Goal: Task Accomplishment & Management: Complete application form

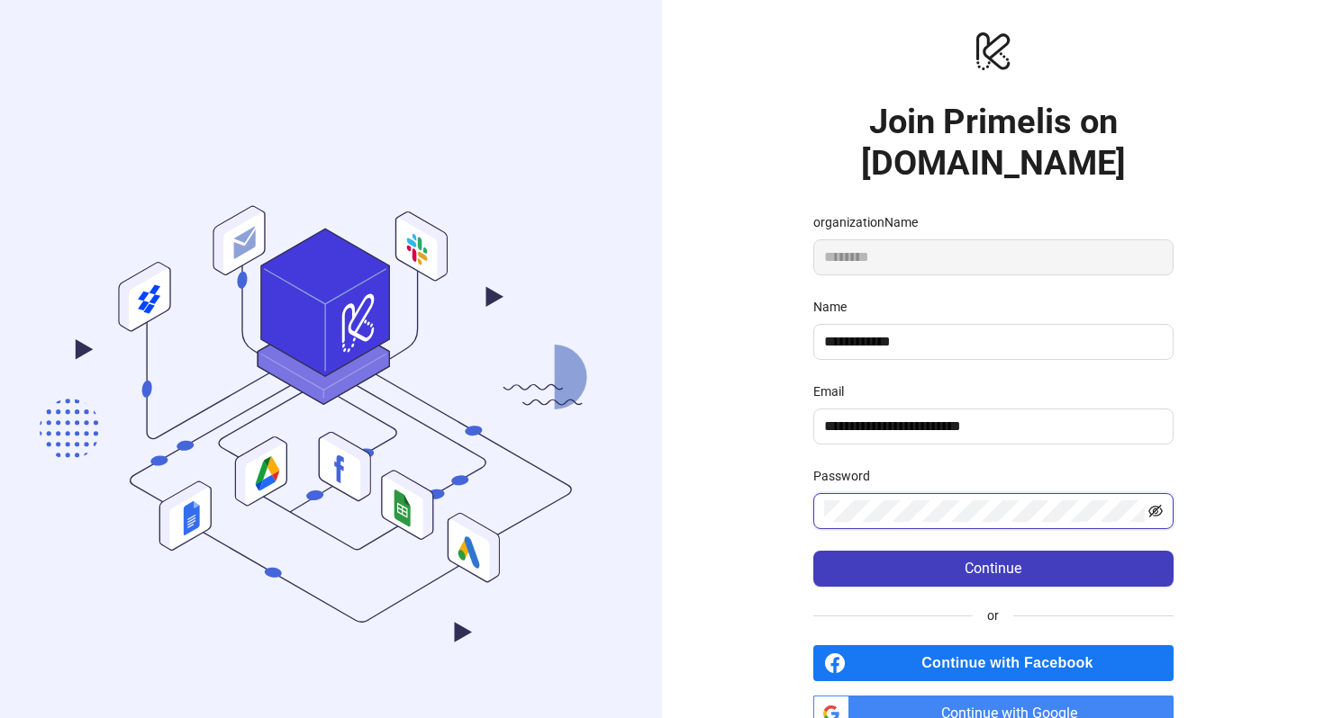
click at [1154, 511] on icon "eye-invisible" at bounding box center [1155, 511] width 14 height 14
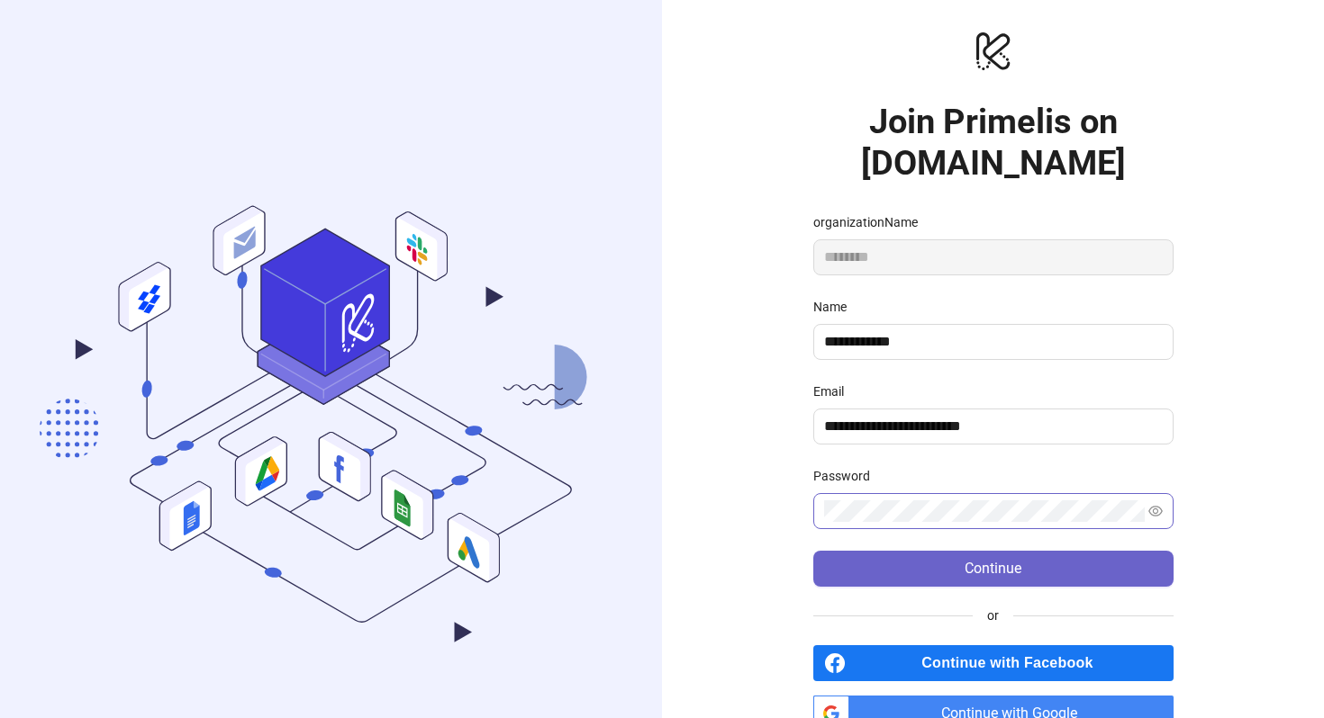
click at [1018, 555] on button "Continue" at bounding box center [993, 569] width 360 height 36
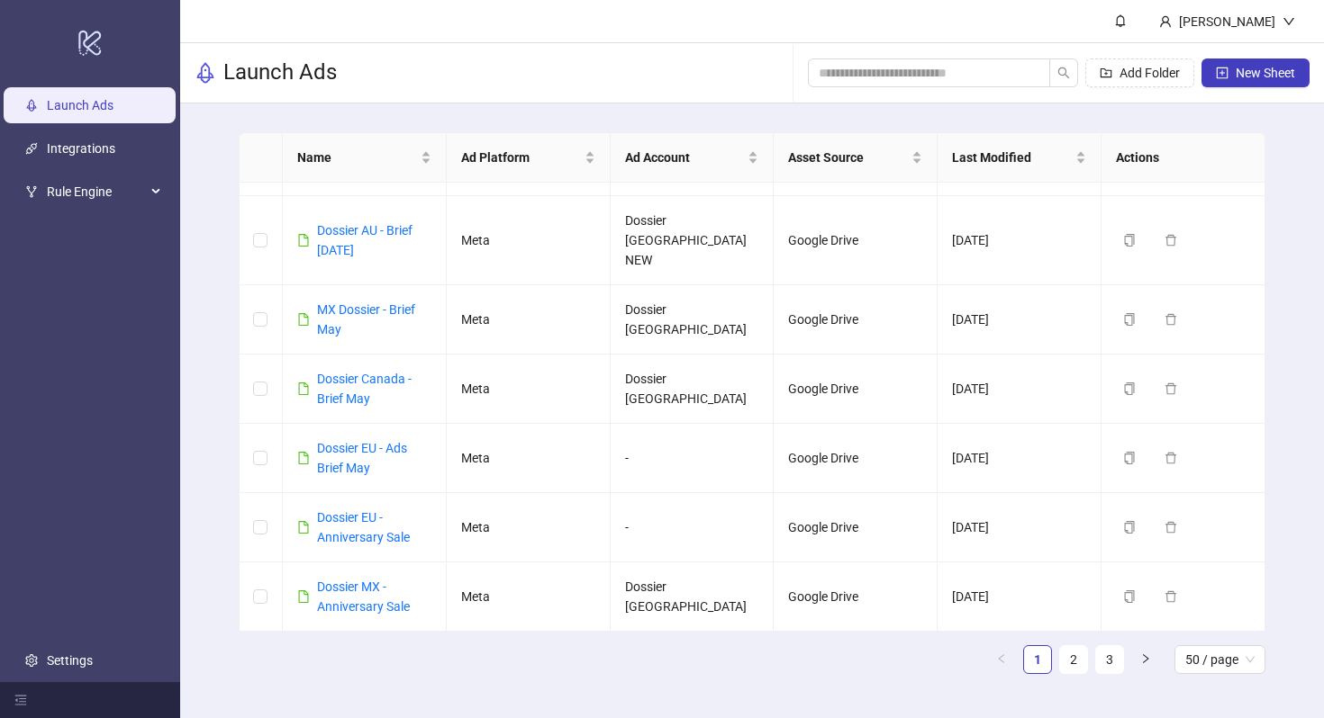
scroll to position [348, 0]
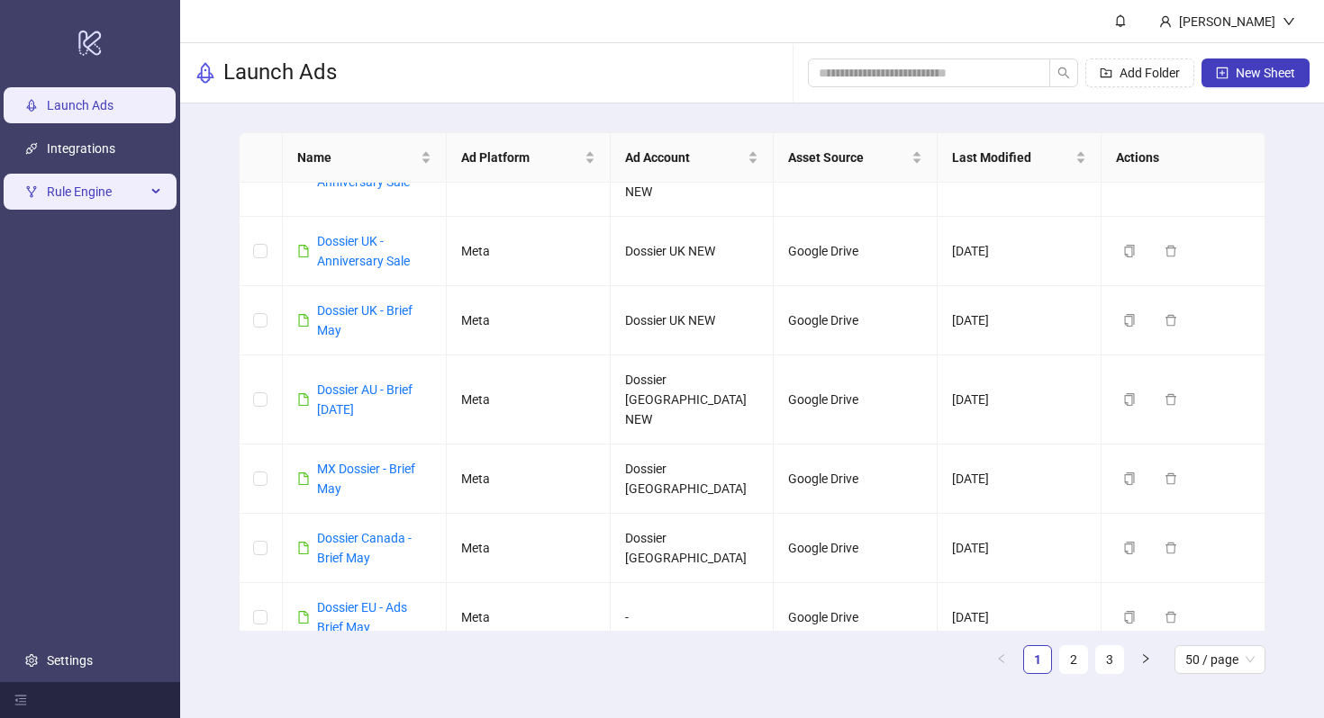
click at [94, 181] on span "Rule Engine" at bounding box center [96, 192] width 99 height 36
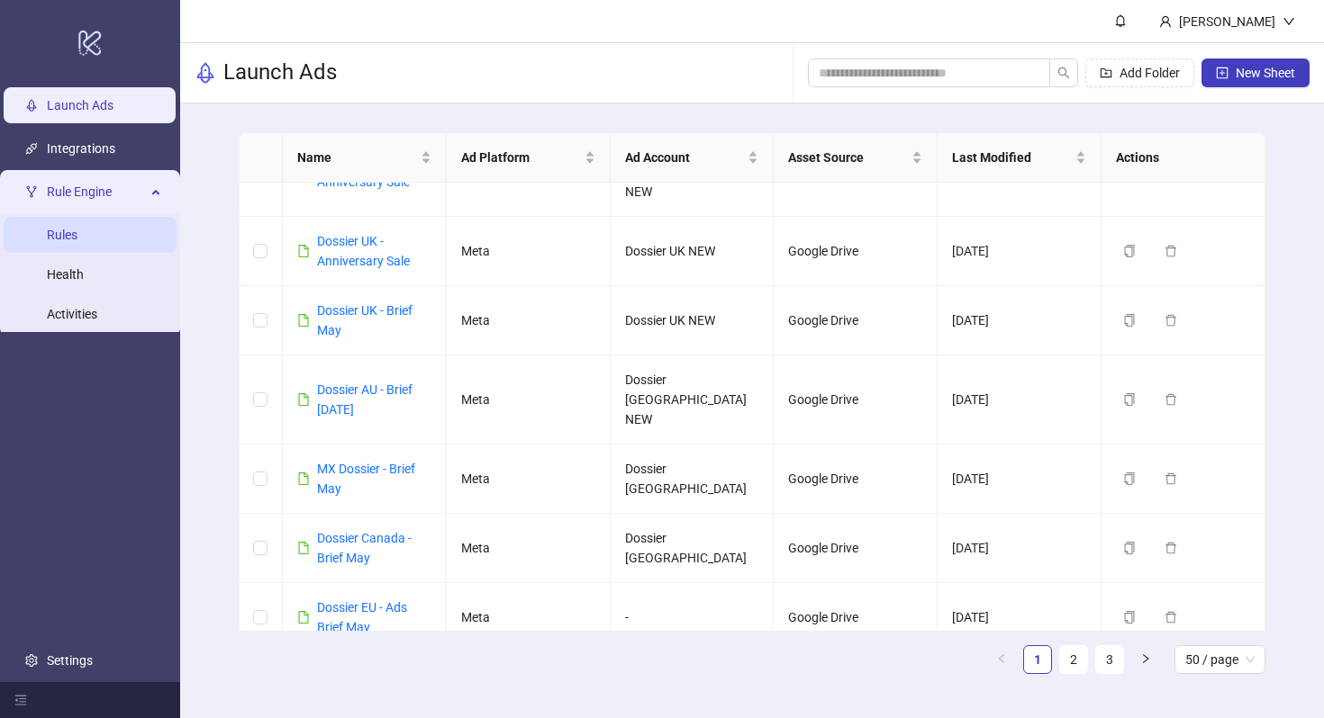
click at [77, 242] on link "Rules" at bounding box center [62, 235] width 31 height 14
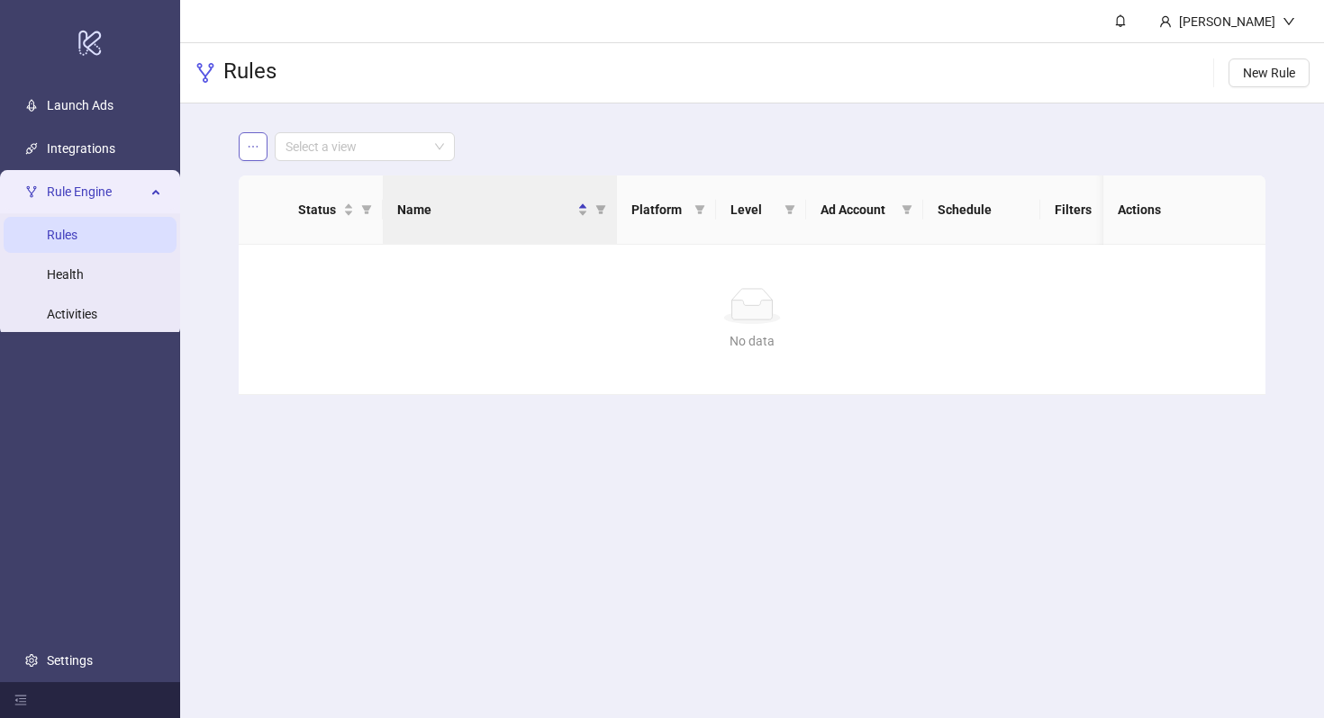
click at [262, 147] on button "button" at bounding box center [253, 146] width 29 height 29
click at [1255, 77] on span "New Rule" at bounding box center [1268, 73] width 52 height 14
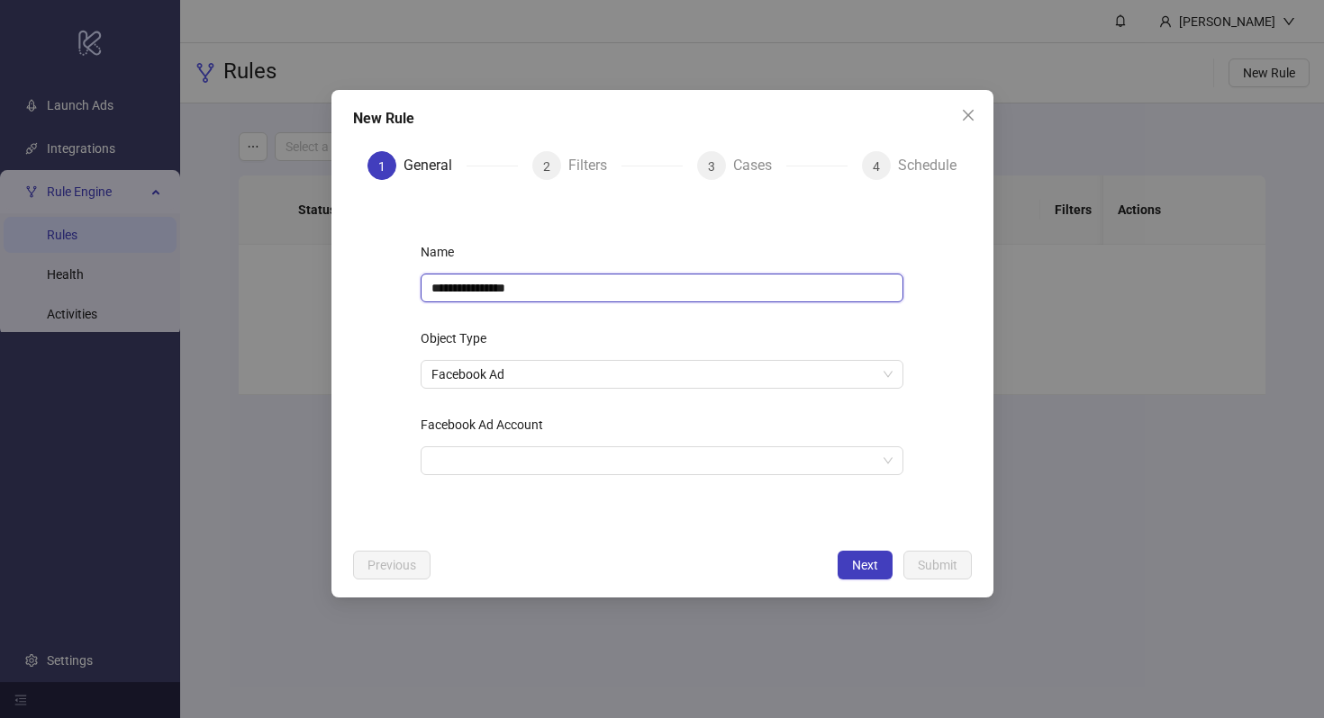
click at [519, 284] on input "**********" at bounding box center [661, 288] width 483 height 29
click at [520, 461] on input "Facebook Ad Account" at bounding box center [653, 460] width 445 height 27
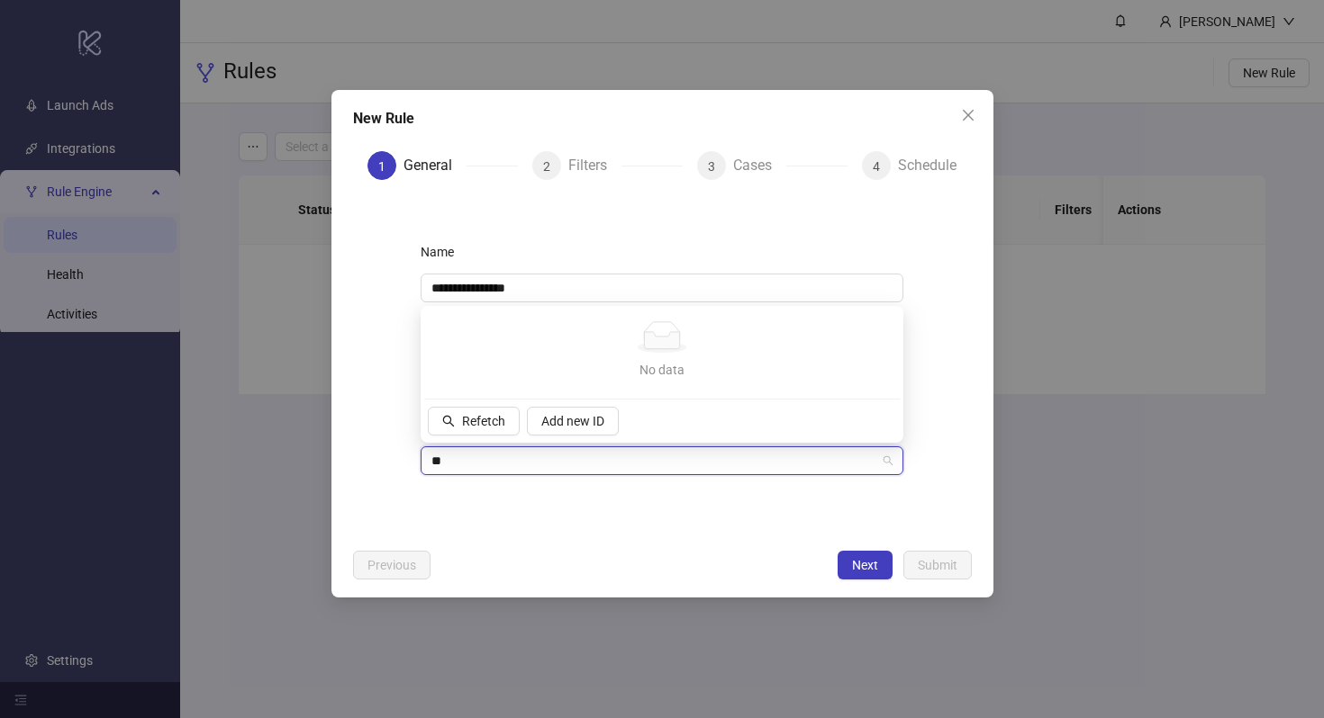
type input "*"
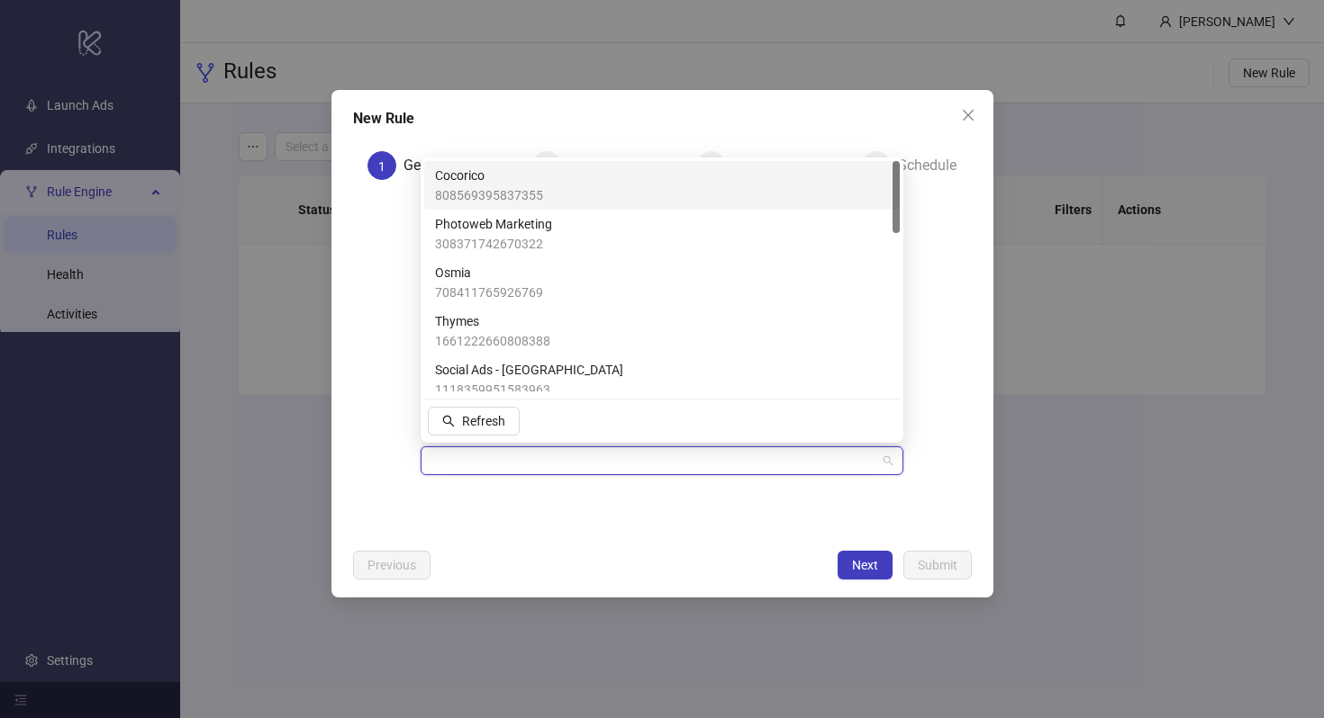
click at [538, 186] on span "808569395837355" at bounding box center [489, 195] width 108 height 20
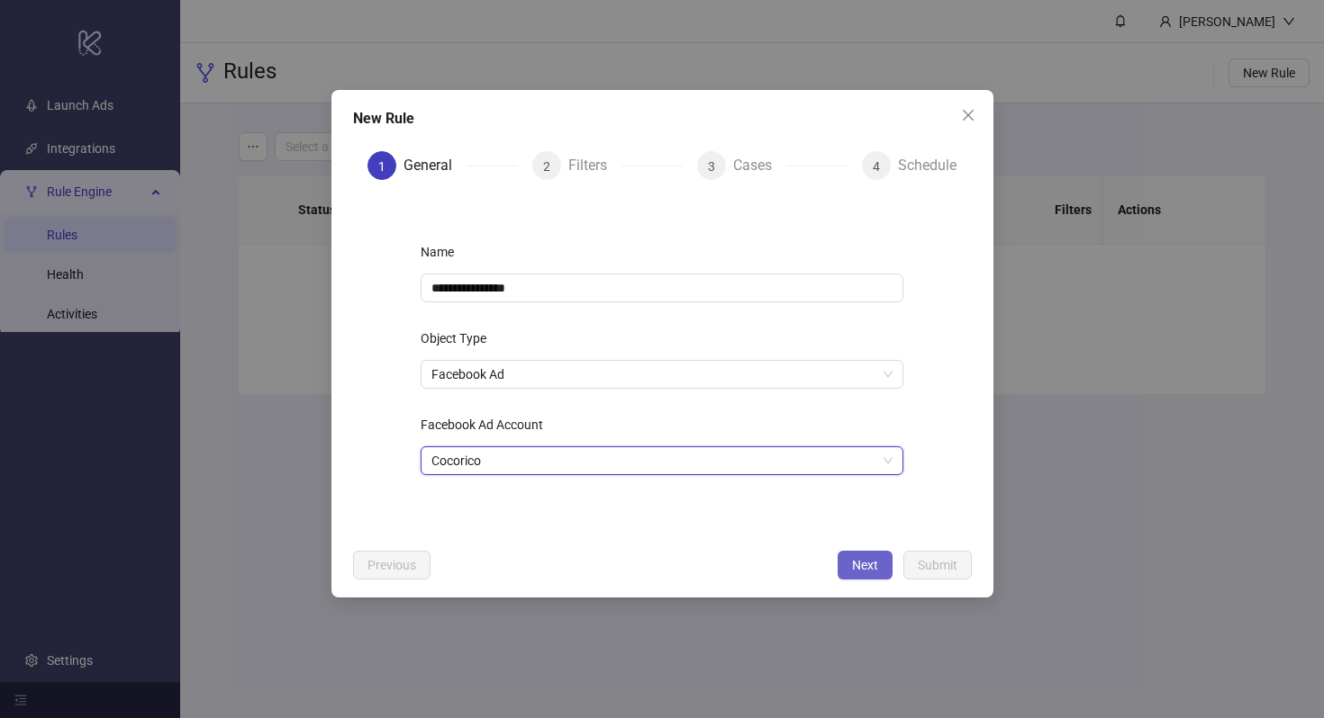
click at [854, 565] on span "Next" at bounding box center [865, 565] width 26 height 14
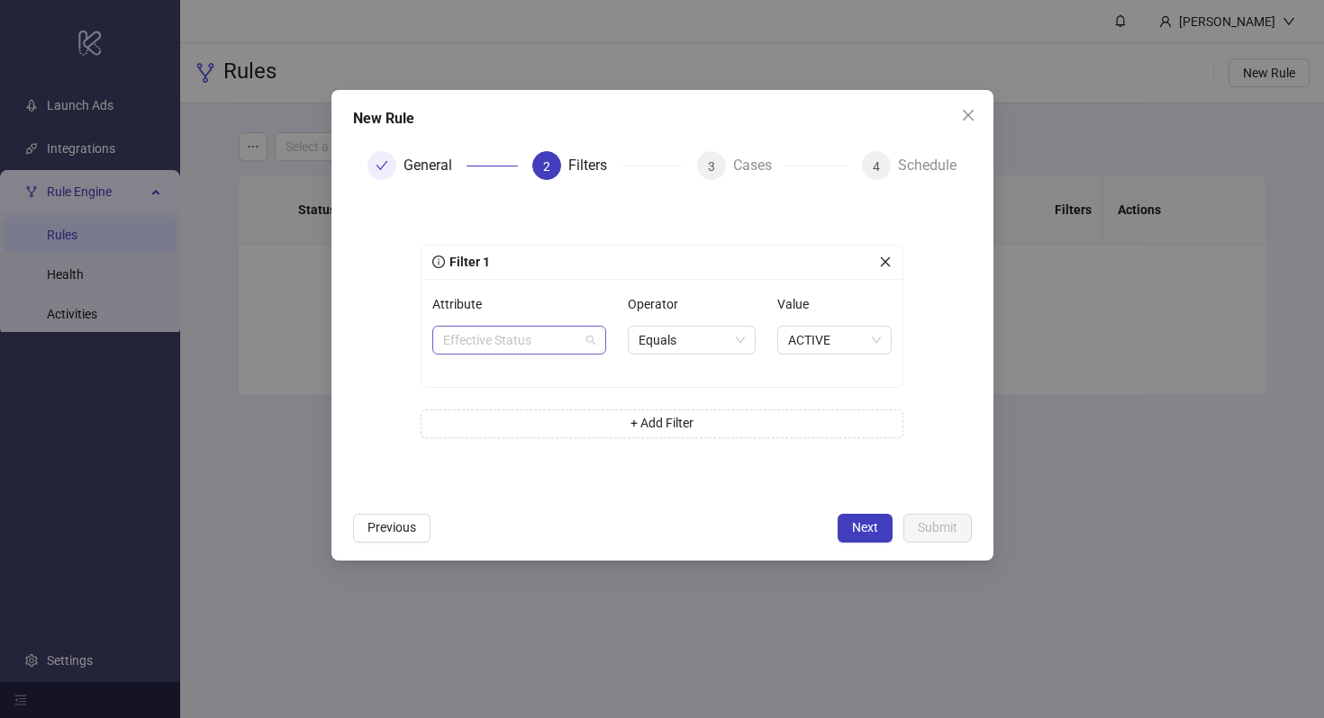
click at [573, 332] on span "Effective Status" at bounding box center [519, 340] width 152 height 27
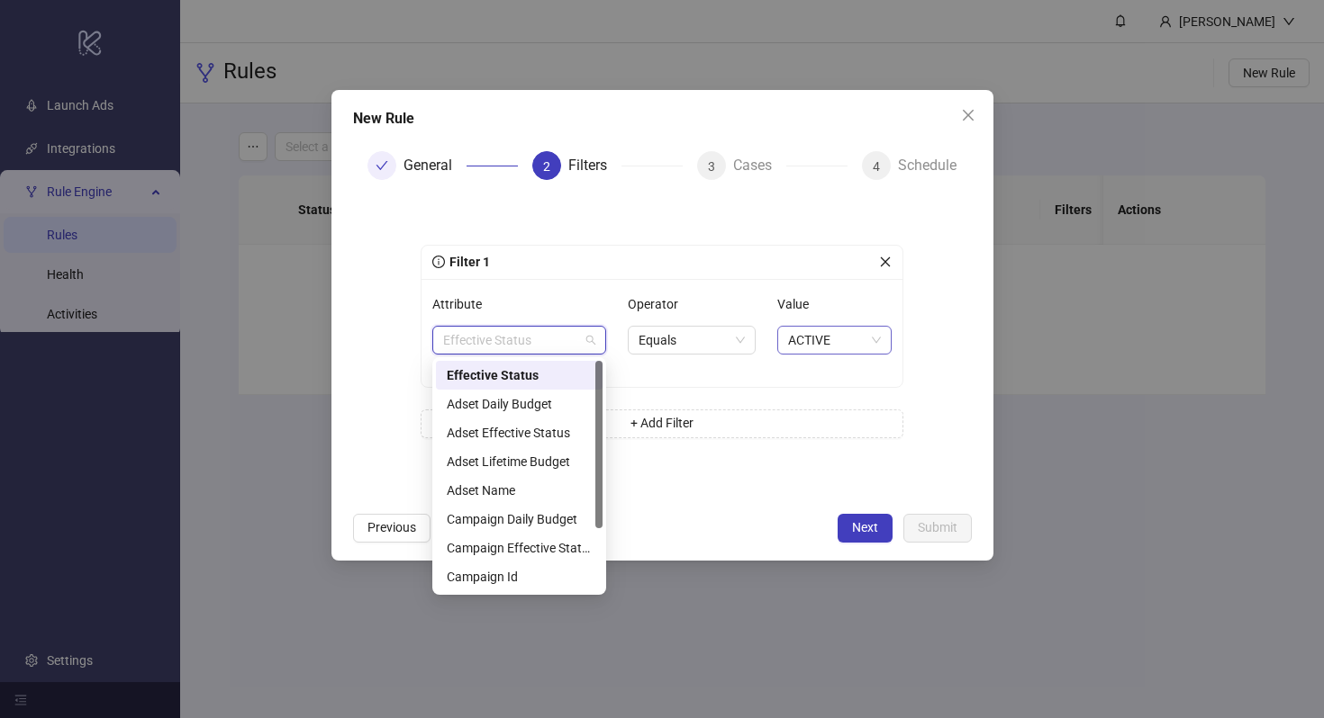
click at [783, 330] on div "ACTIVE" at bounding box center [834, 340] width 114 height 29
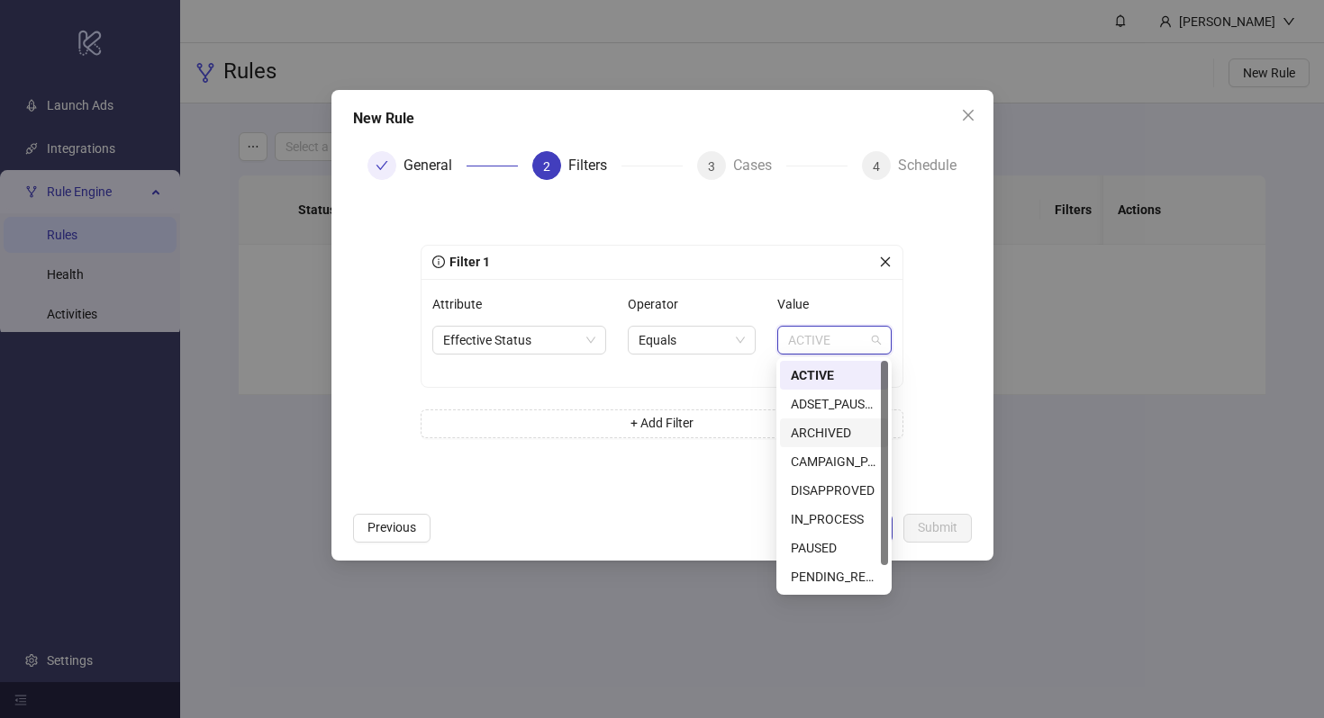
click at [823, 432] on div "ARCHIVED" at bounding box center [834, 433] width 86 height 20
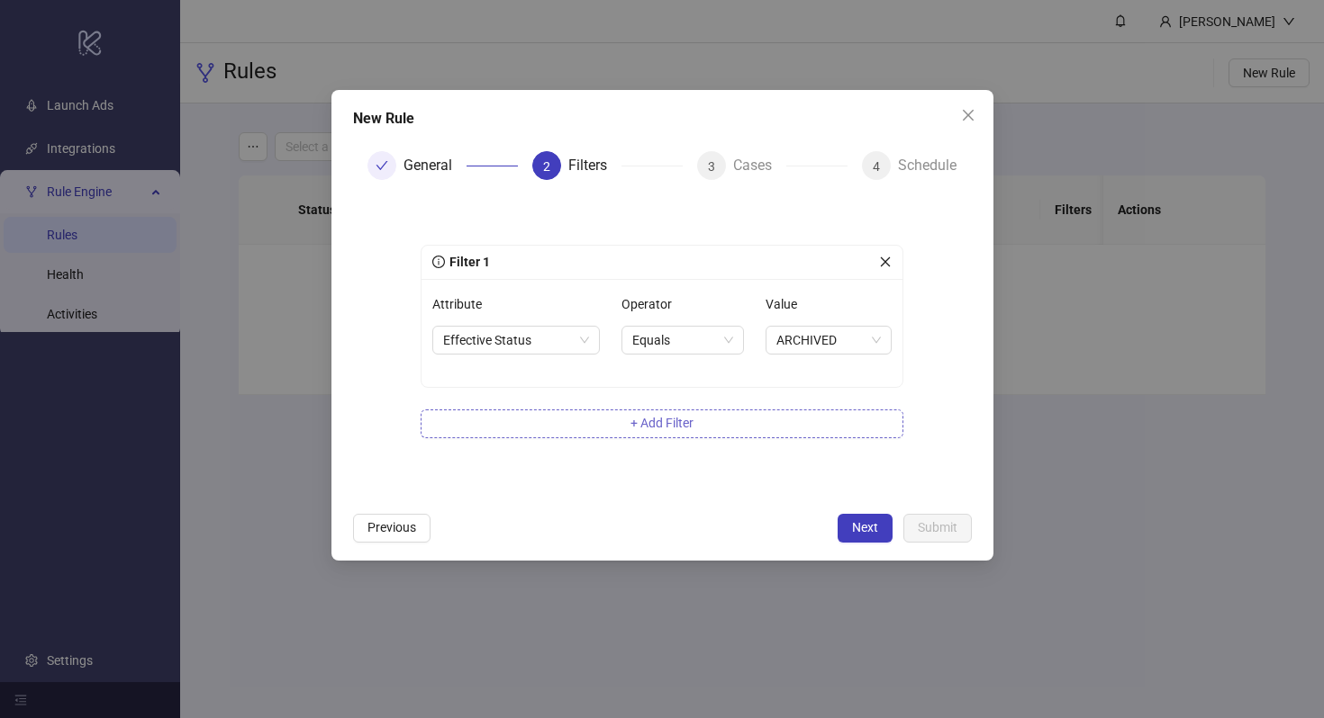
drag, startPoint x: 873, startPoint y: 525, endPoint x: 782, endPoint y: 428, distance: 133.1
click at [783, 428] on div "New Rule General 2 Filters 3 Cases 4 Schedule Filter 1 Attribute Effective Stat…" at bounding box center [662, 325] width 662 height 471
click at [740, 422] on button "+ Add Filter" at bounding box center [661, 424] width 483 height 29
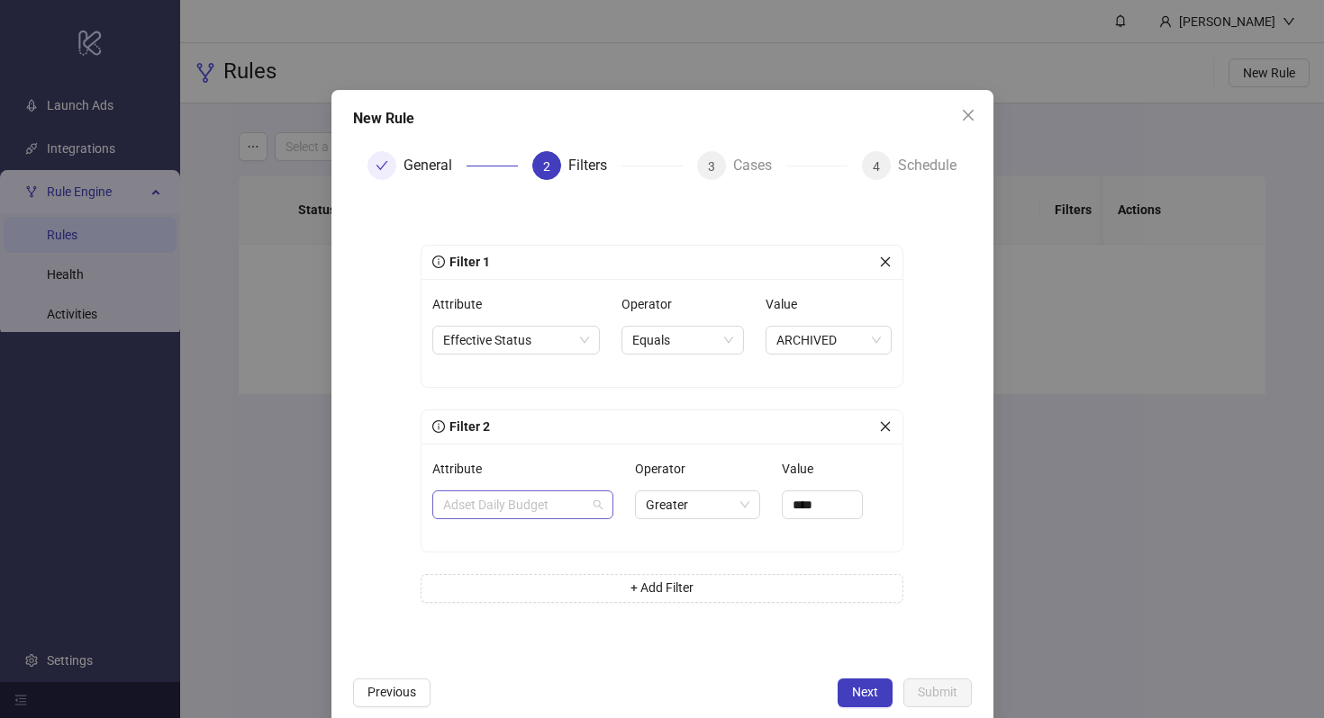
click at [562, 492] on span "Adset Daily Budget" at bounding box center [522, 505] width 159 height 27
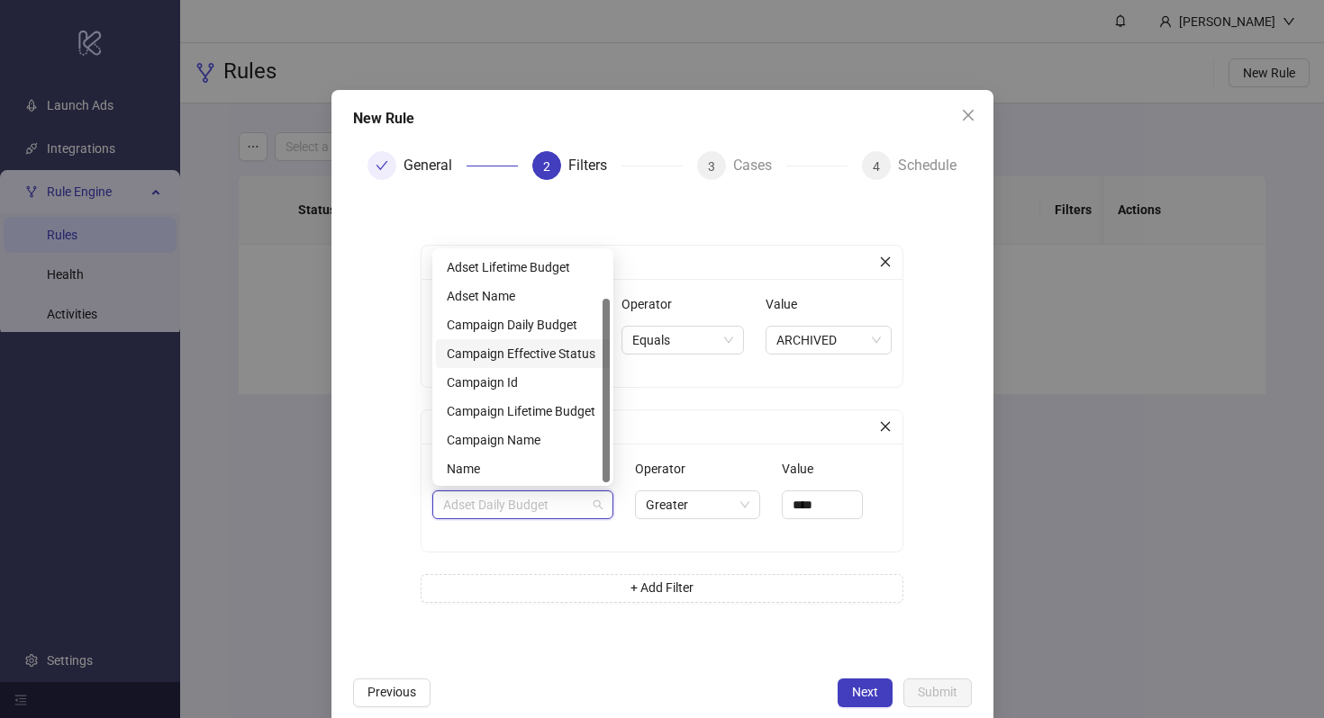
scroll to position [58, 0]
click at [772, 655] on form "Filter 1 Attribute Effective Status Operator Equals Value ARCHIVED Filter 2 Att…" at bounding box center [662, 431] width 619 height 474
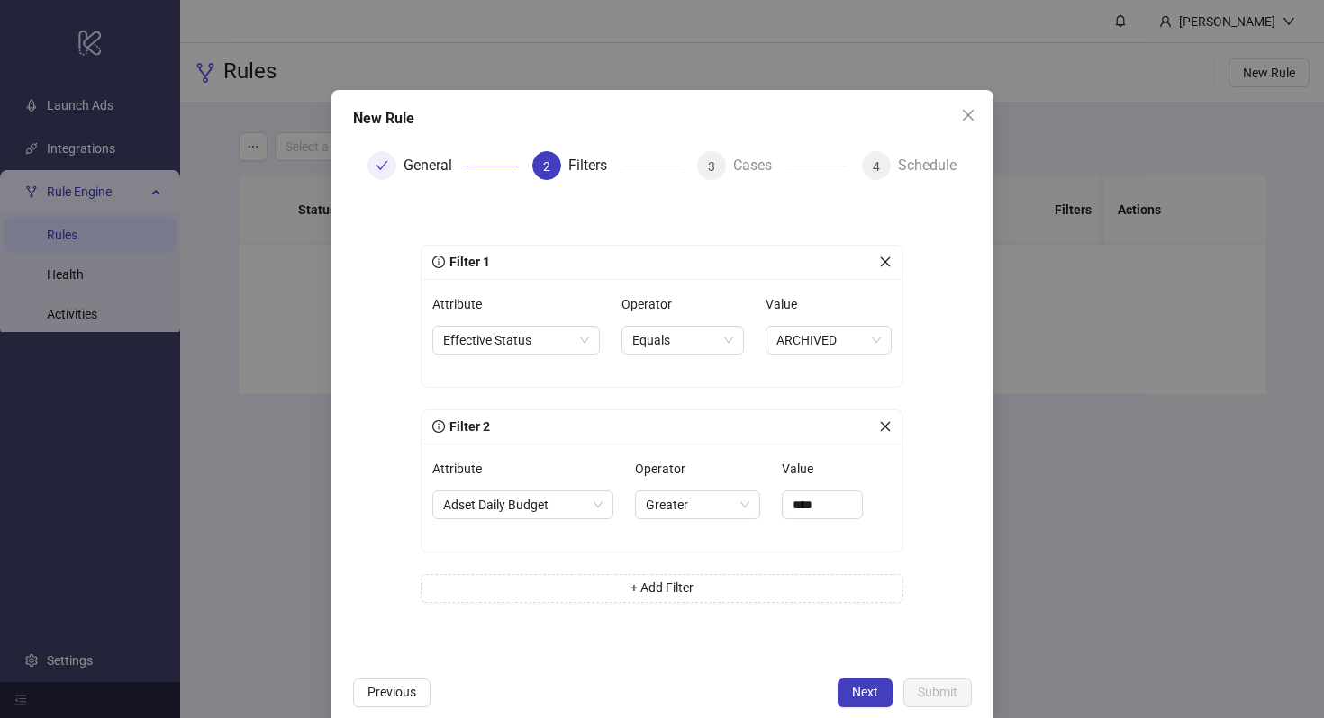
click at [881, 429] on icon "close" at bounding box center [886, 426] width 10 height 10
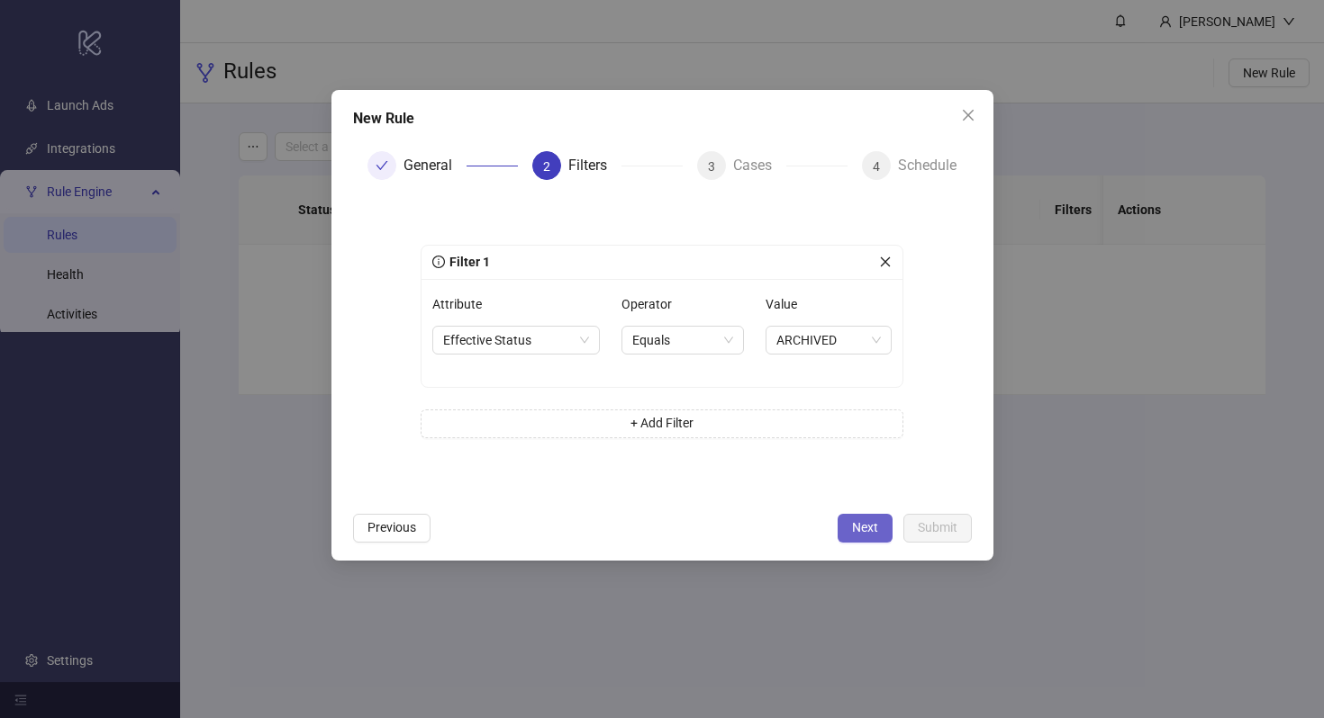
click at [866, 531] on span "Next" at bounding box center [865, 527] width 26 height 14
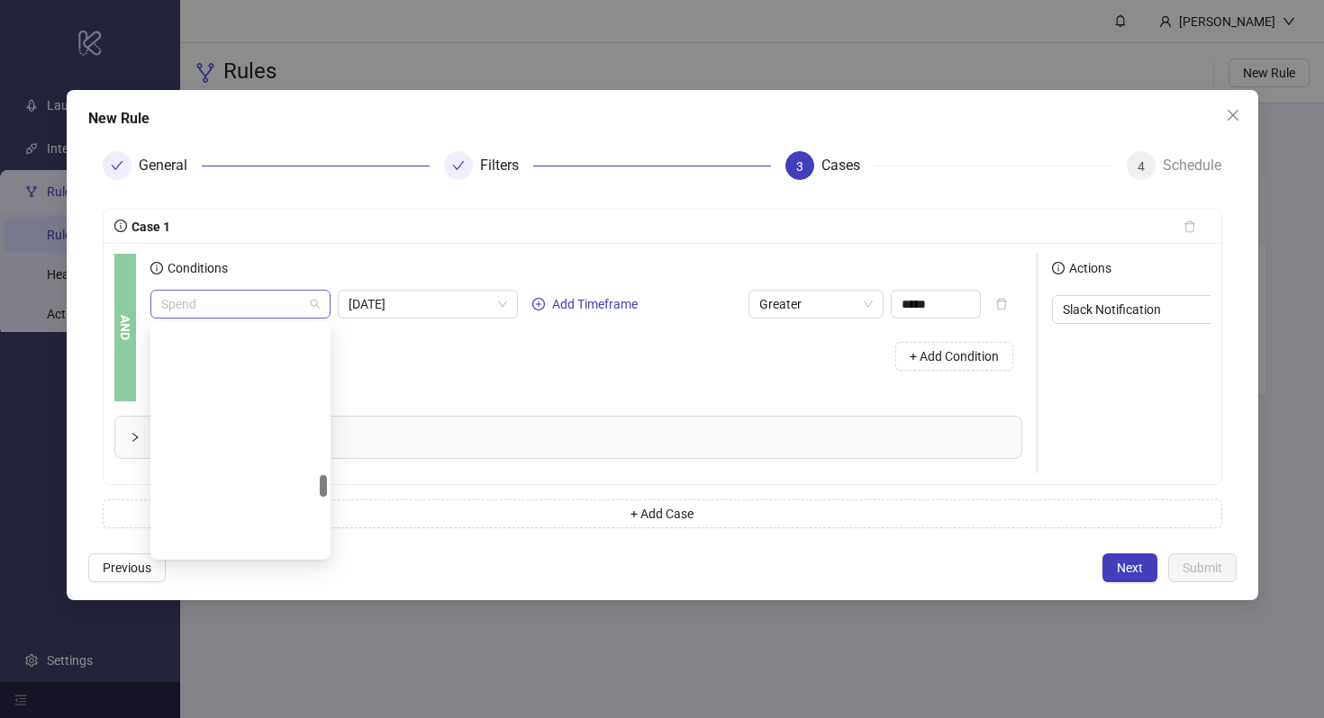
click at [308, 304] on span "Spend" at bounding box center [240, 304] width 158 height 27
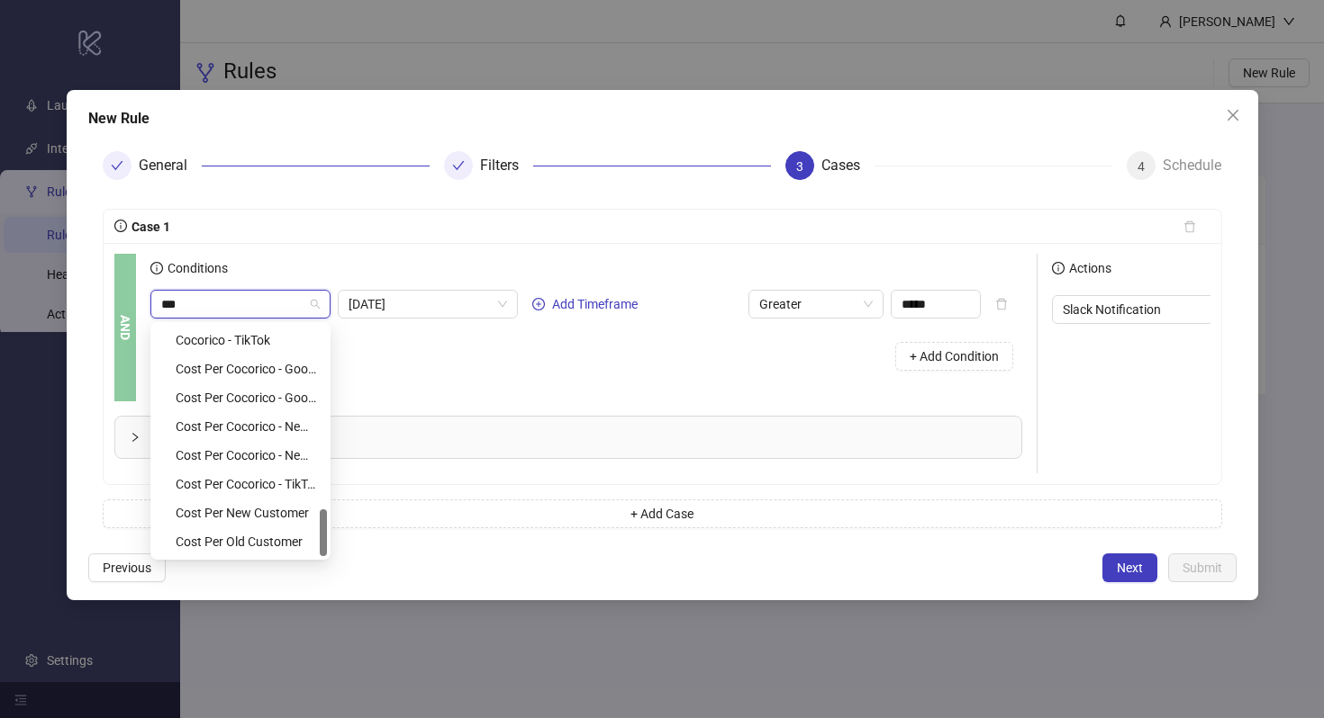
scroll to position [691, 0]
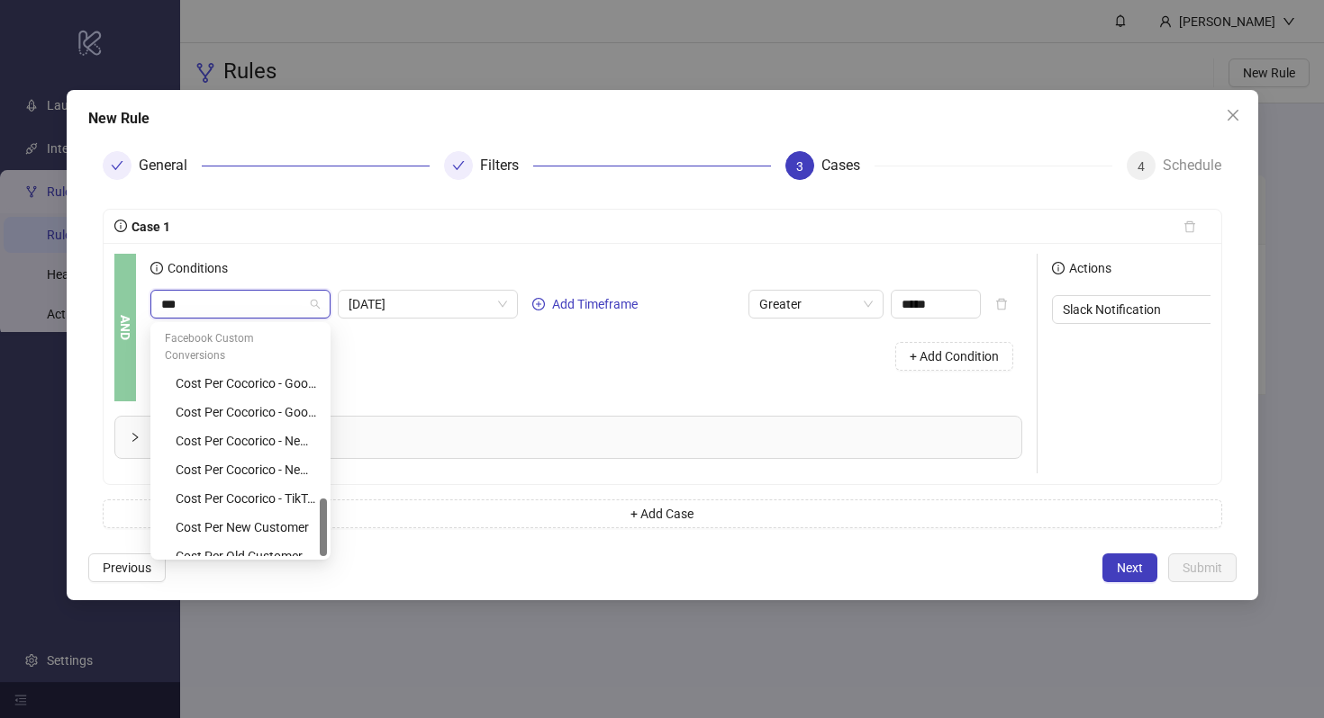
type input "****"
click at [254, 460] on div "Cost Per Cocorico - New Google Paid" at bounding box center [246, 470] width 140 height 20
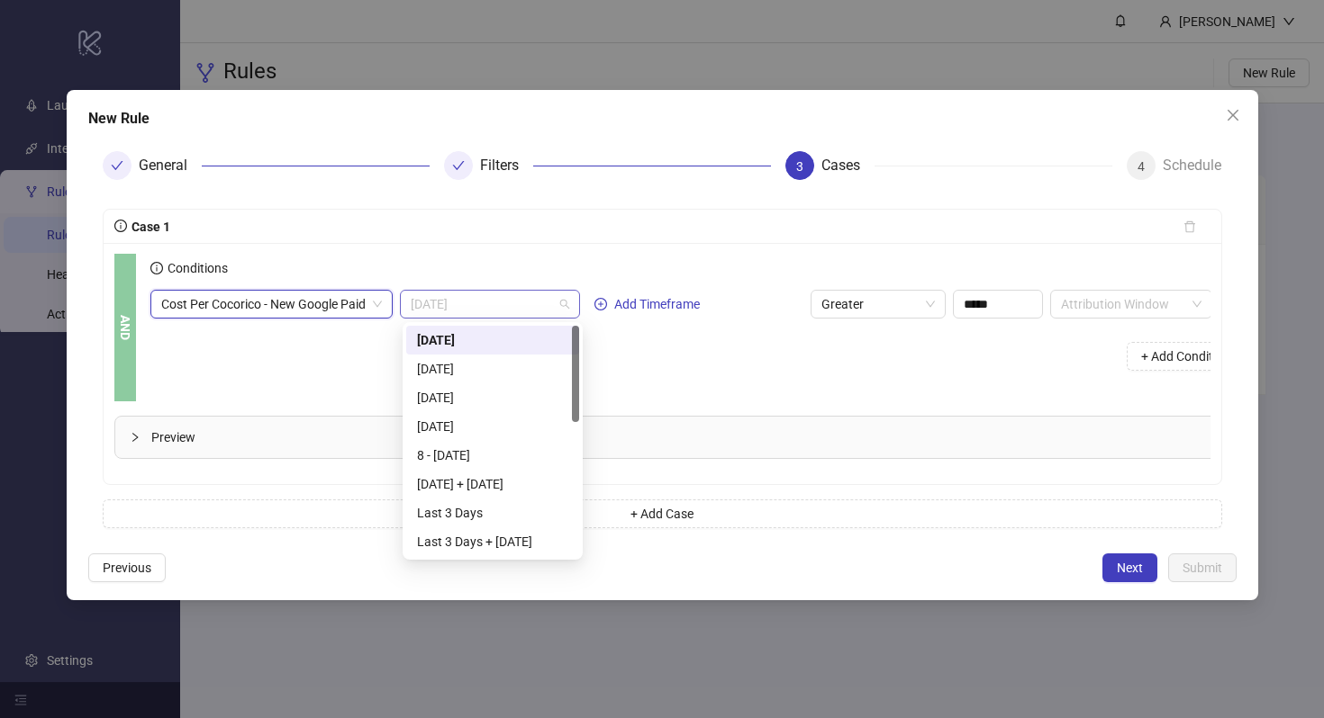
click at [446, 303] on span "[DATE]" at bounding box center [490, 304] width 158 height 27
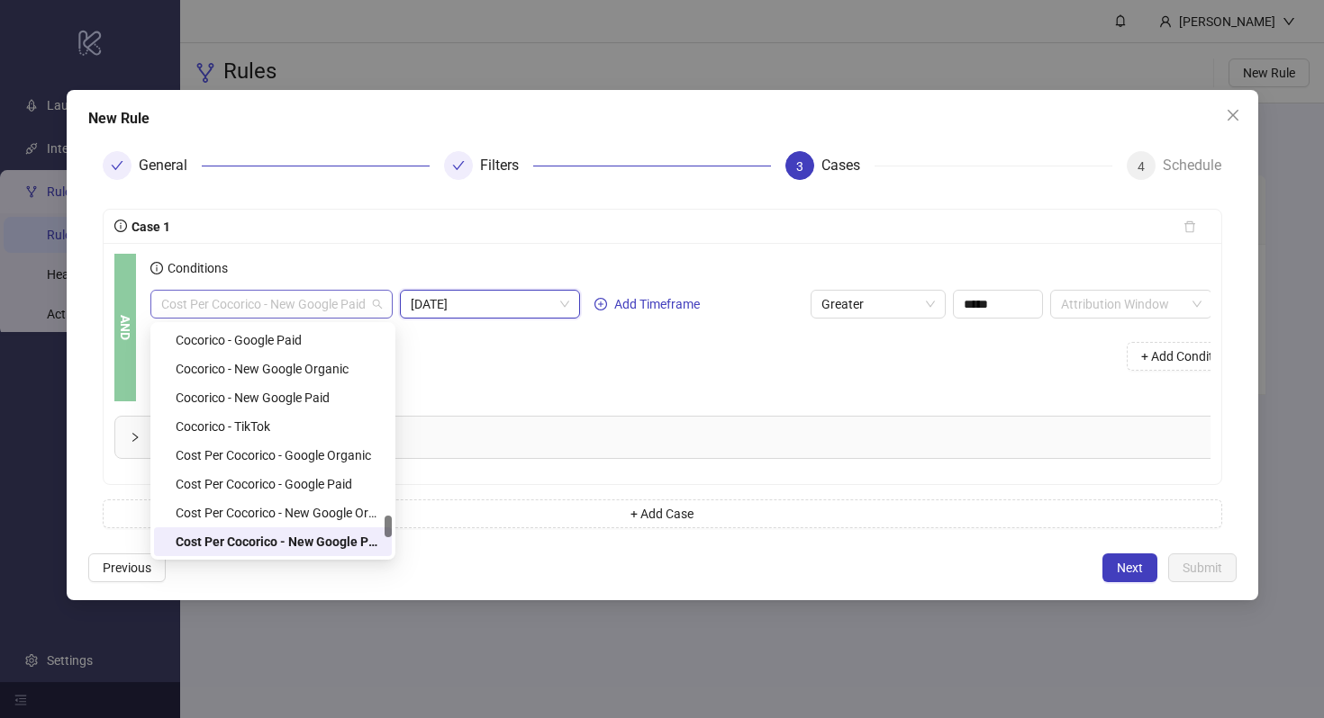
click at [333, 300] on span "Cost Per Cocorico - New Google Paid" at bounding box center [271, 304] width 221 height 27
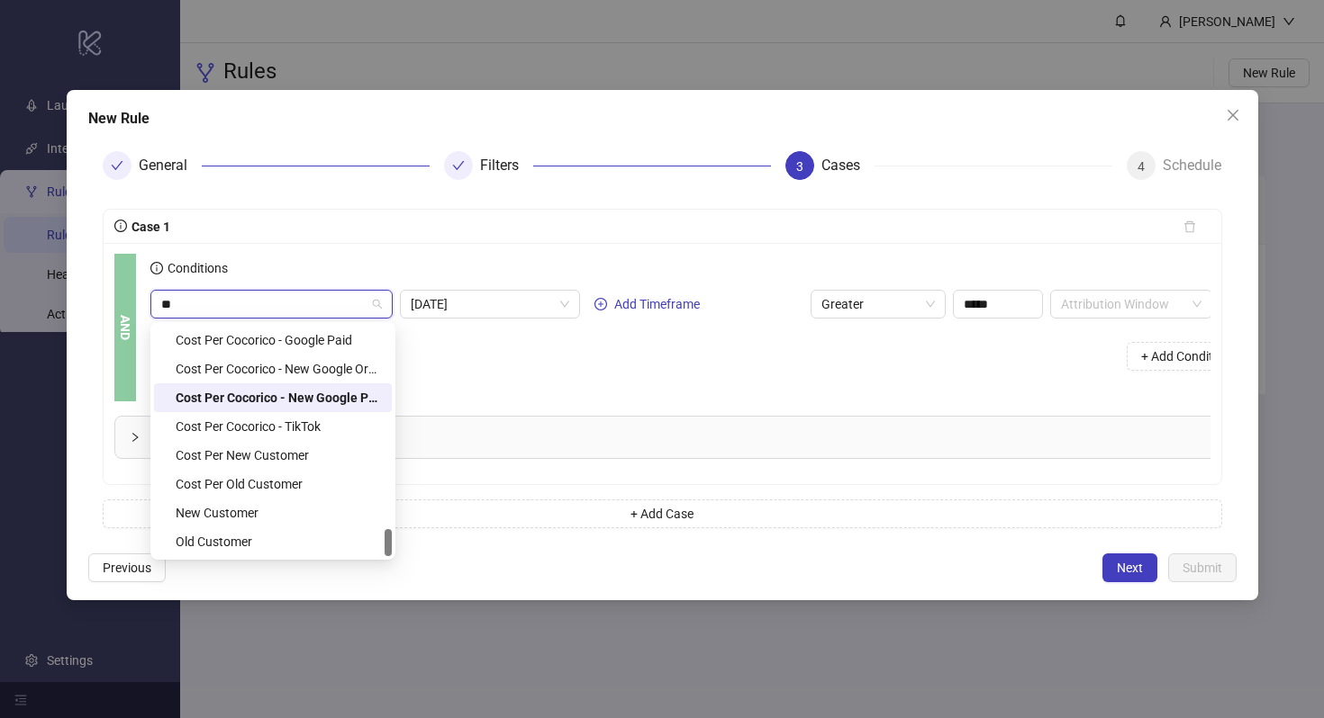
scroll to position [0, 0]
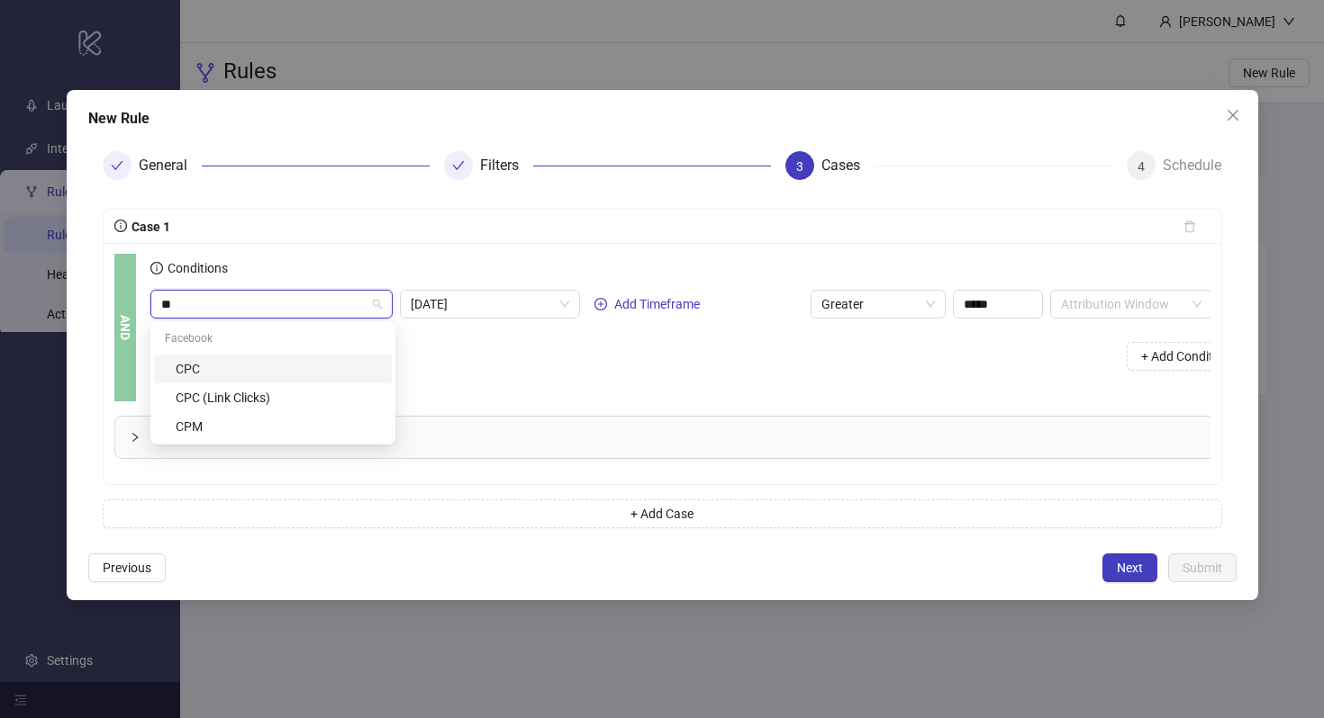
type input "*"
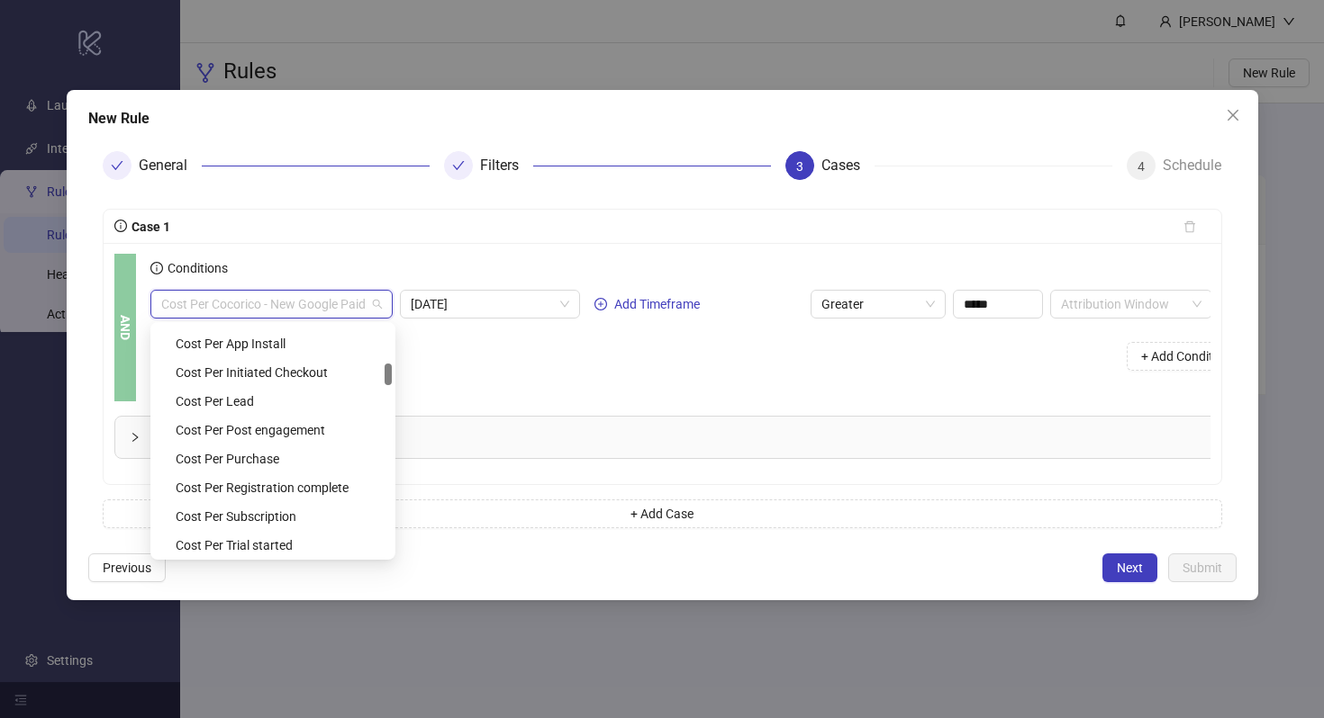
scroll to position [392, 0]
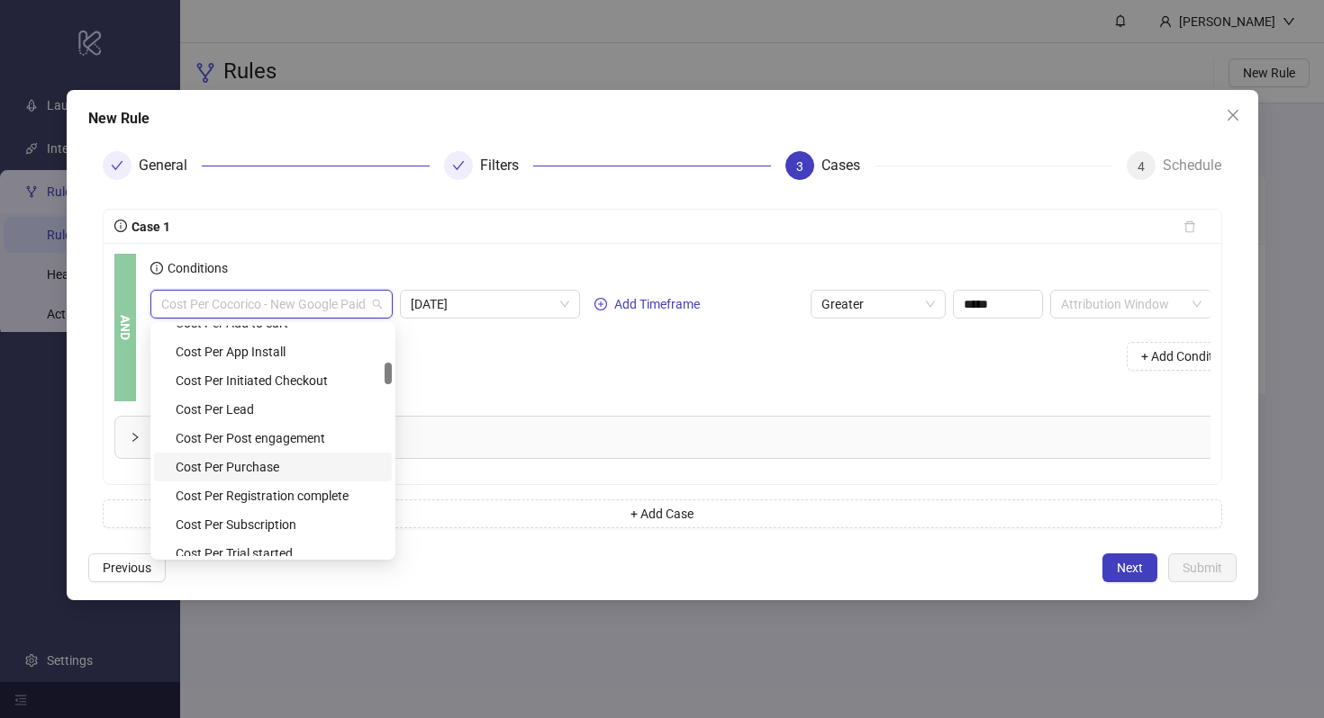
click at [244, 469] on div "Cost Per Purchase" at bounding box center [278, 467] width 205 height 20
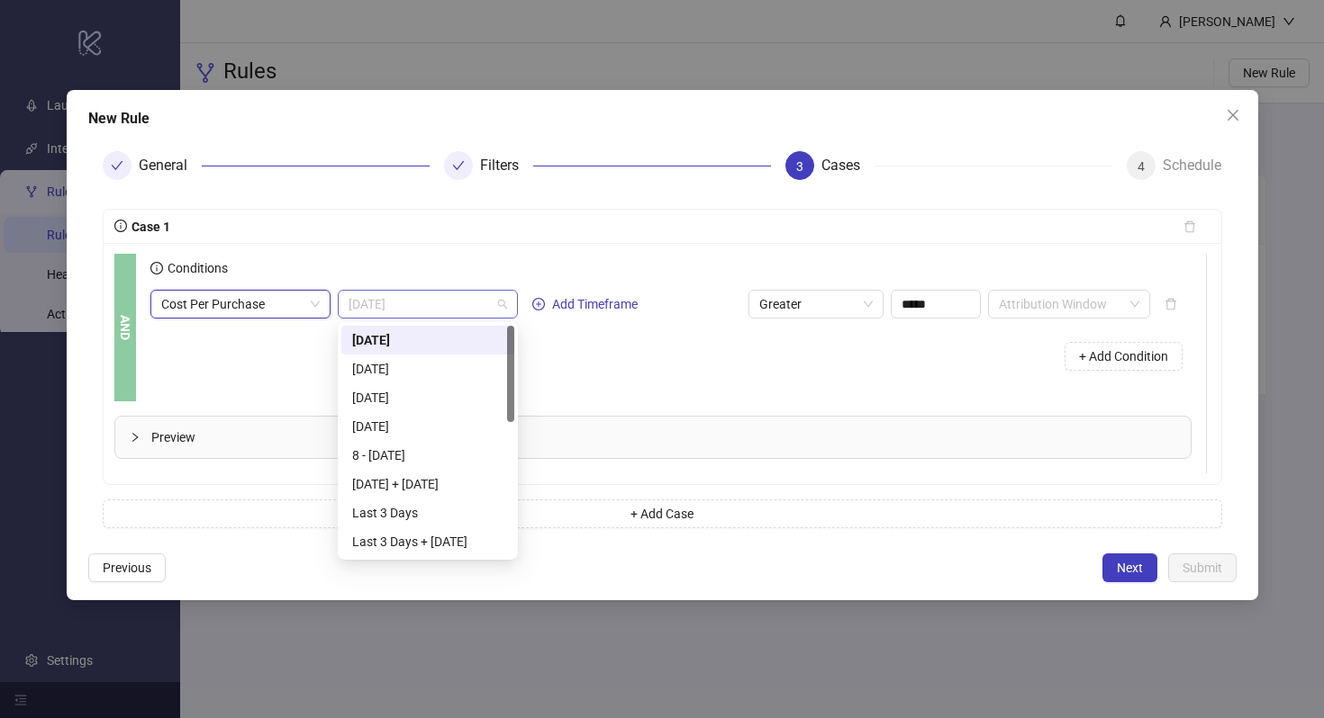
click at [375, 312] on span "[DATE]" at bounding box center [427, 304] width 158 height 27
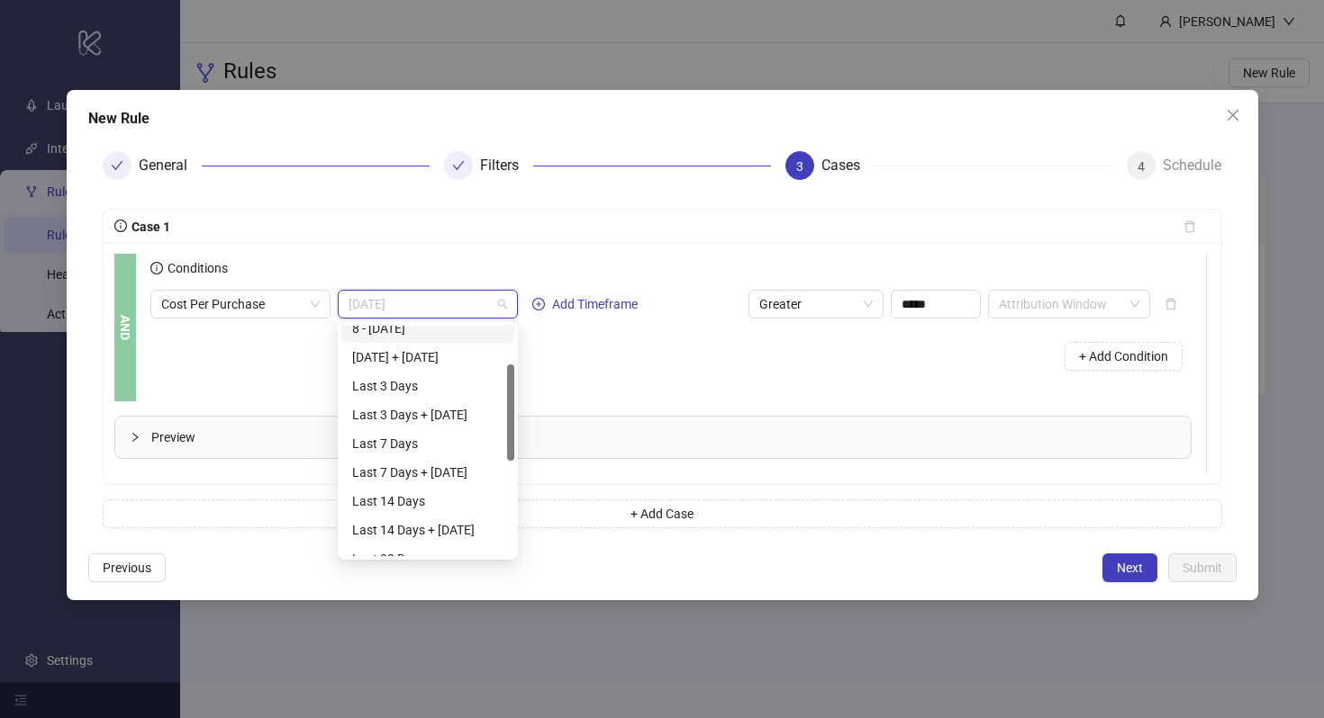
scroll to position [131, 0]
click at [437, 447] on div "Last 7 Days" at bounding box center [427, 440] width 151 height 20
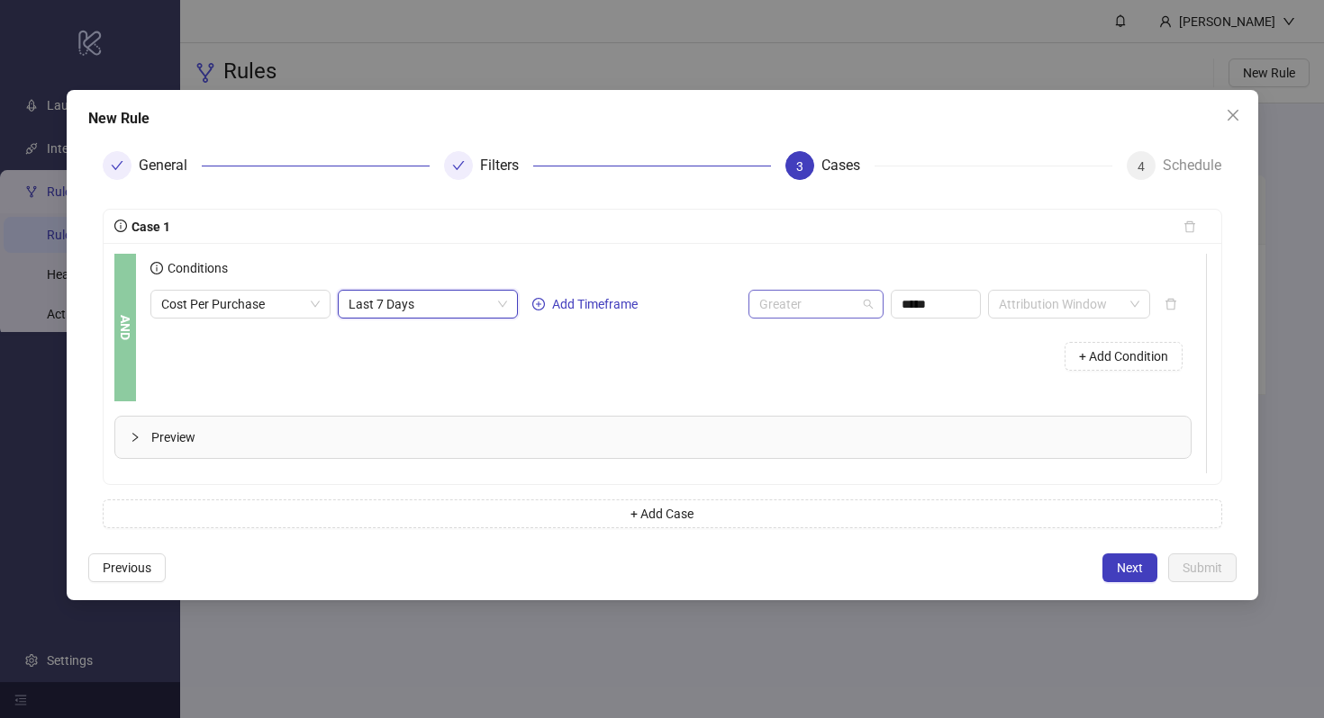
click at [792, 306] on span "Greater" at bounding box center [815, 304] width 113 height 27
click at [907, 300] on input "*****" at bounding box center [935, 304] width 88 height 27
click at [1023, 299] on input "search" at bounding box center [1061, 304] width 124 height 27
click at [842, 316] on span "Greater" at bounding box center [815, 304] width 113 height 27
click at [936, 301] on input "*****" at bounding box center [935, 304] width 88 height 27
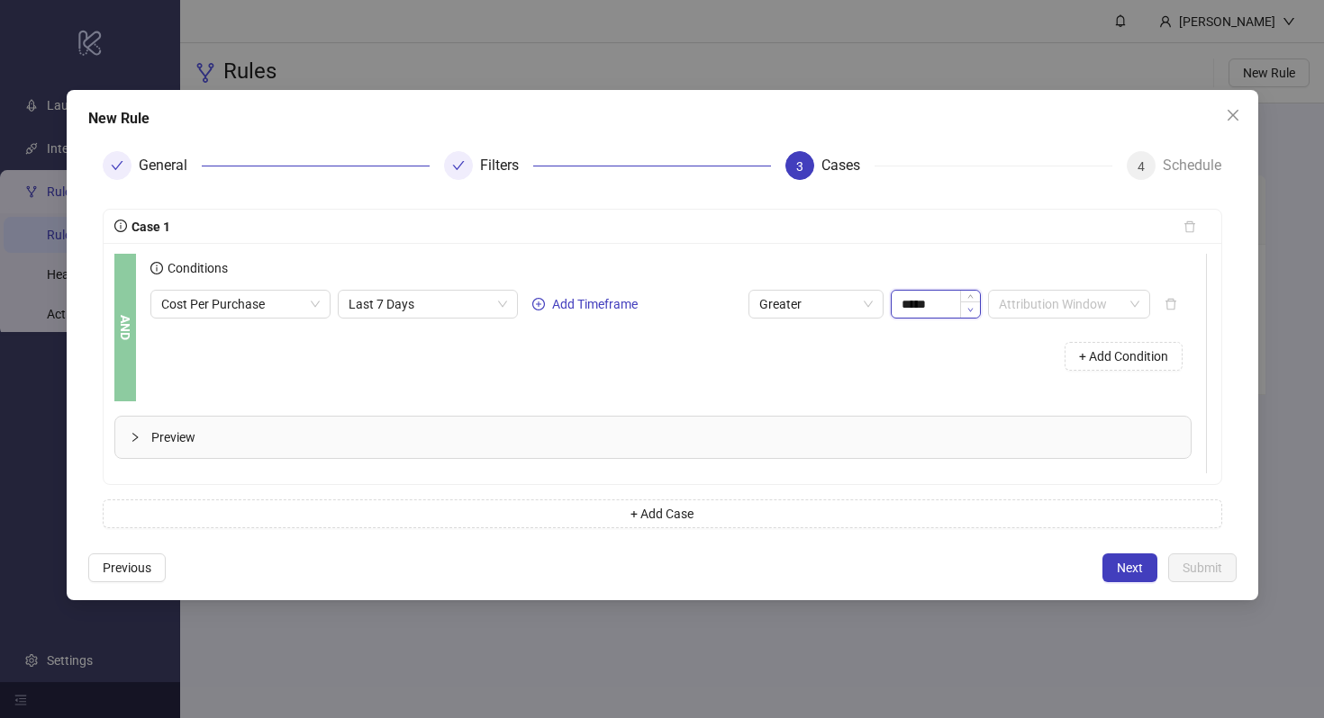
click at [963, 308] on span "Decrease Value" at bounding box center [970, 310] width 20 height 16
type input "*****"
click at [965, 298] on span "Increase Value" at bounding box center [970, 299] width 20 height 16
click at [865, 304] on span "Greater" at bounding box center [815, 304] width 113 height 27
click at [138, 438] on icon "collapsed" at bounding box center [135, 437] width 11 height 11
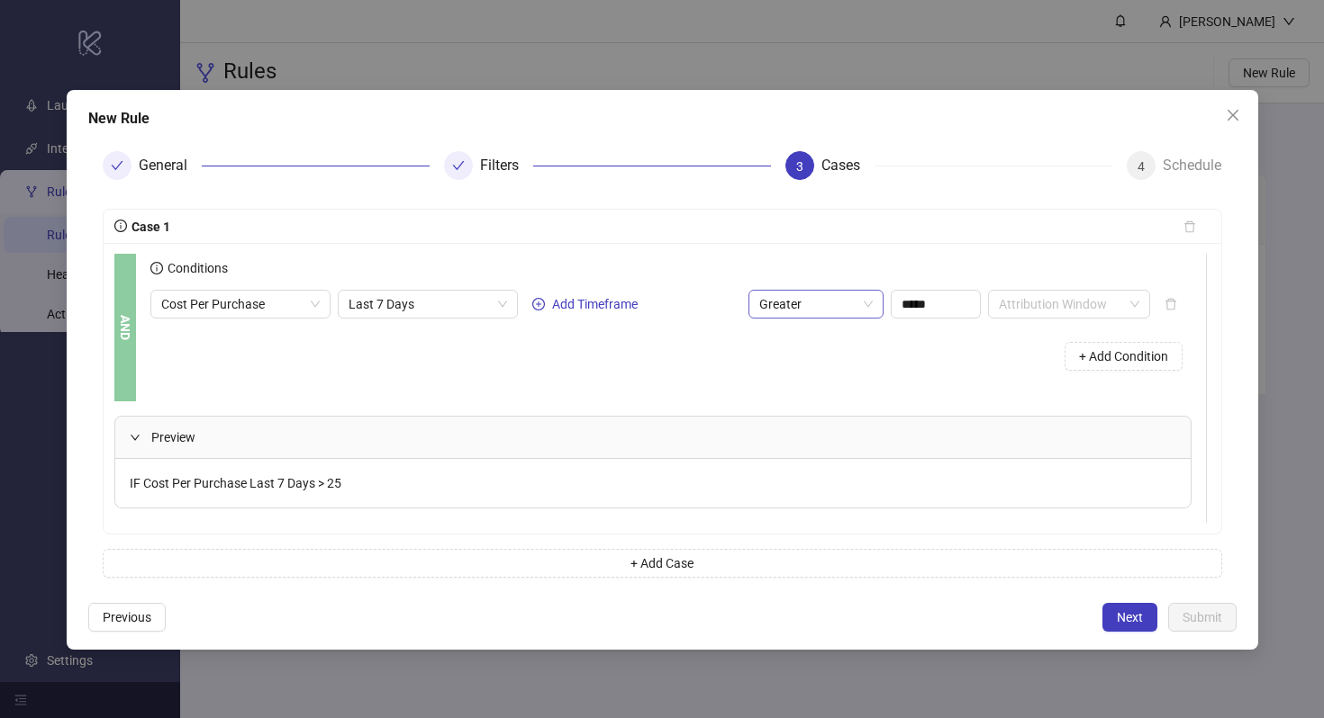
click at [775, 311] on span "Greater" at bounding box center [815, 304] width 113 height 27
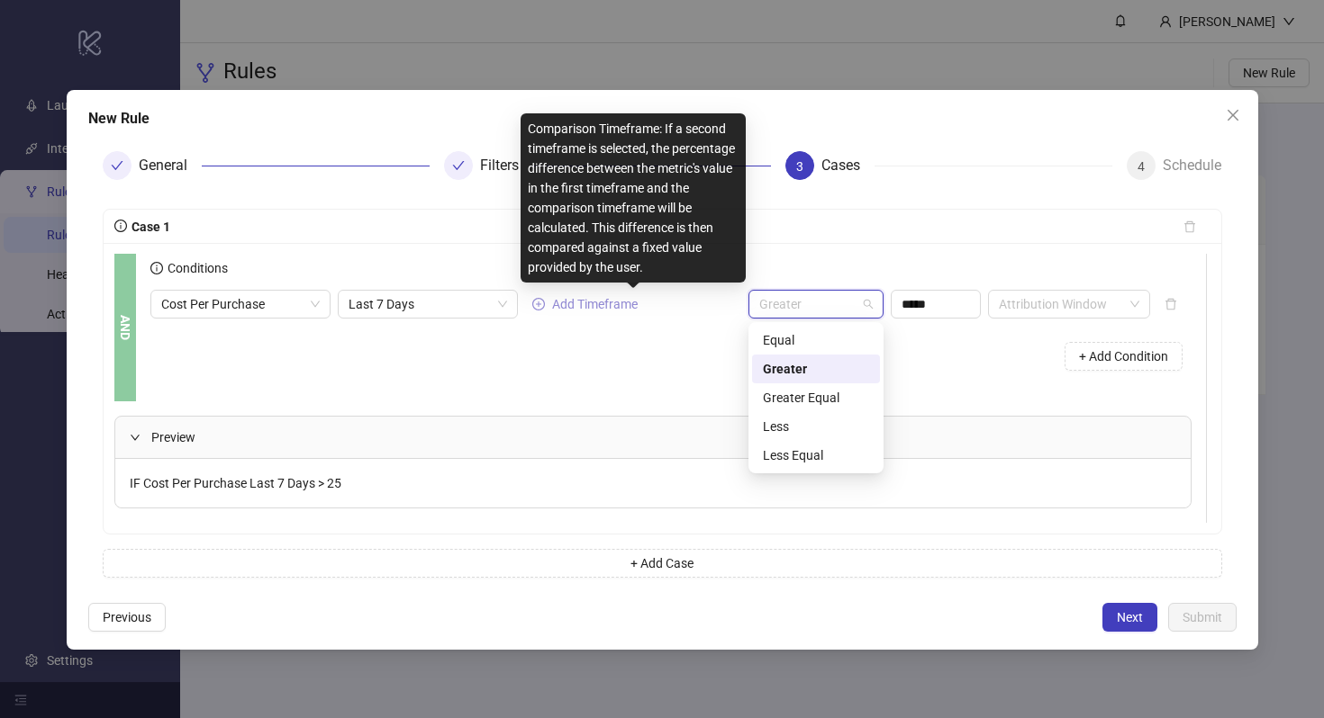
click at [560, 302] on span "Add Timeframe" at bounding box center [595, 304] width 86 height 14
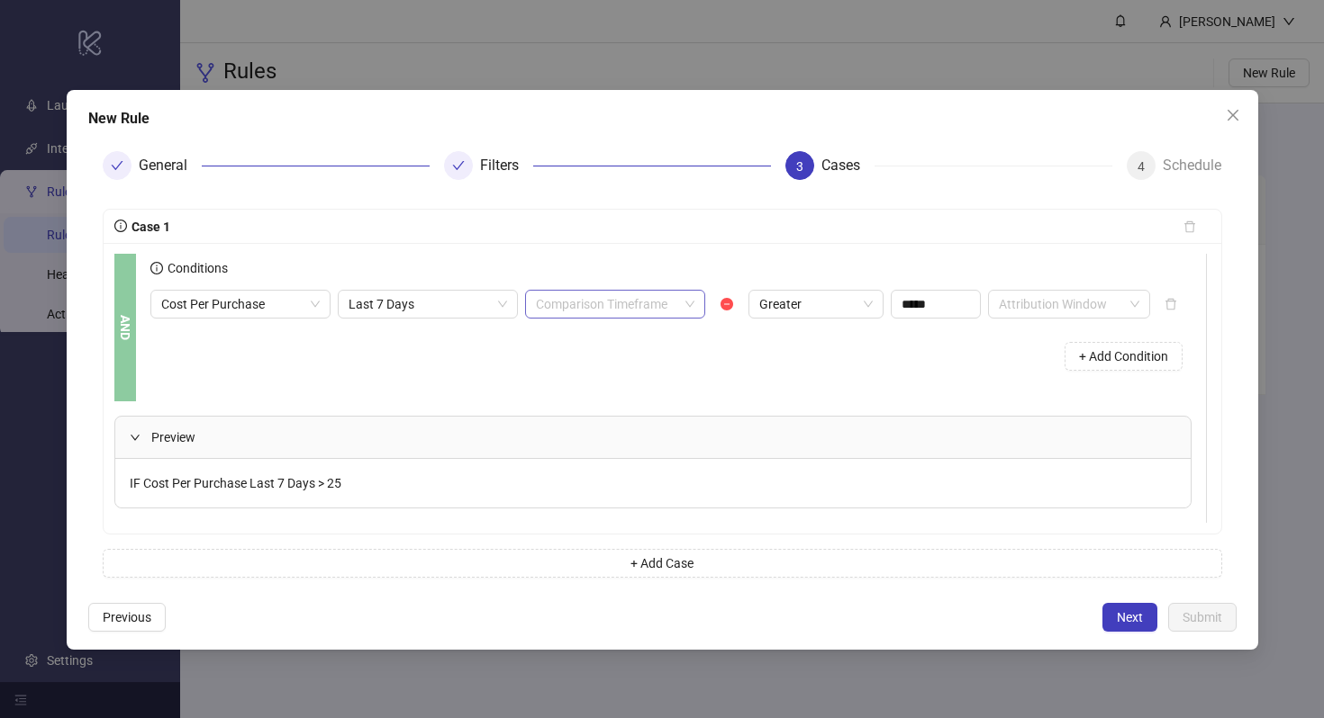
click at [585, 310] on input "search" at bounding box center [607, 304] width 142 height 27
click at [642, 418] on div "Last 7 Days" at bounding box center [614, 427] width 151 height 20
click at [457, 308] on span "Last 7 Days" at bounding box center [427, 304] width 158 height 27
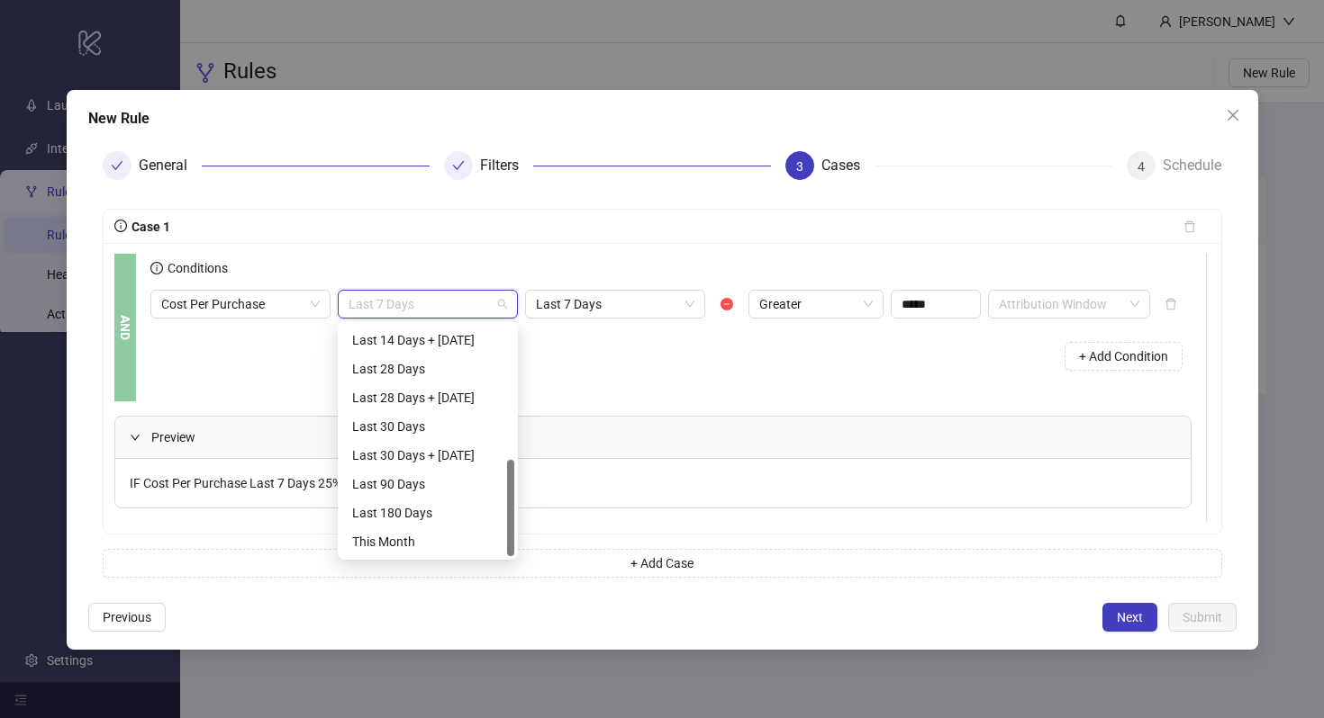
scroll to position [0, 0]
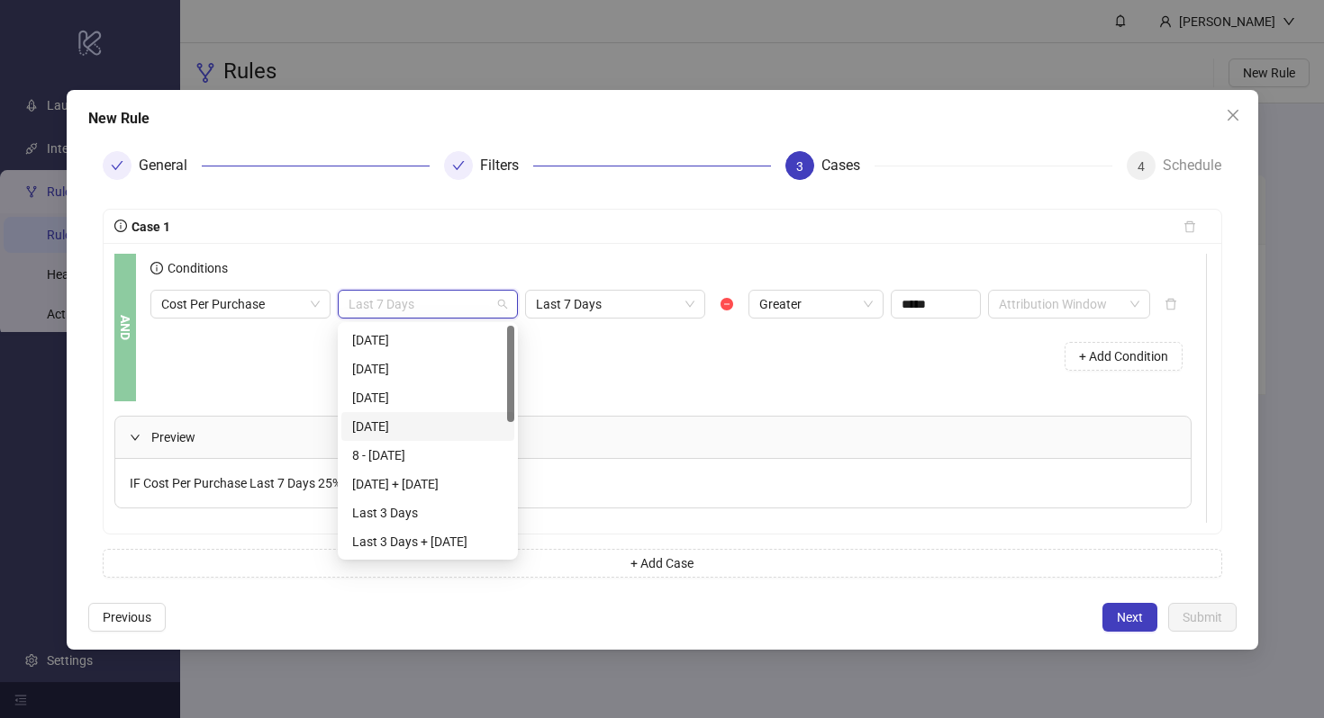
click at [625, 402] on div "Preview IF Cost Per Purchase Last 7 Days 25% > Last 7 Days" at bounding box center [659, 463] width 1091 height 122
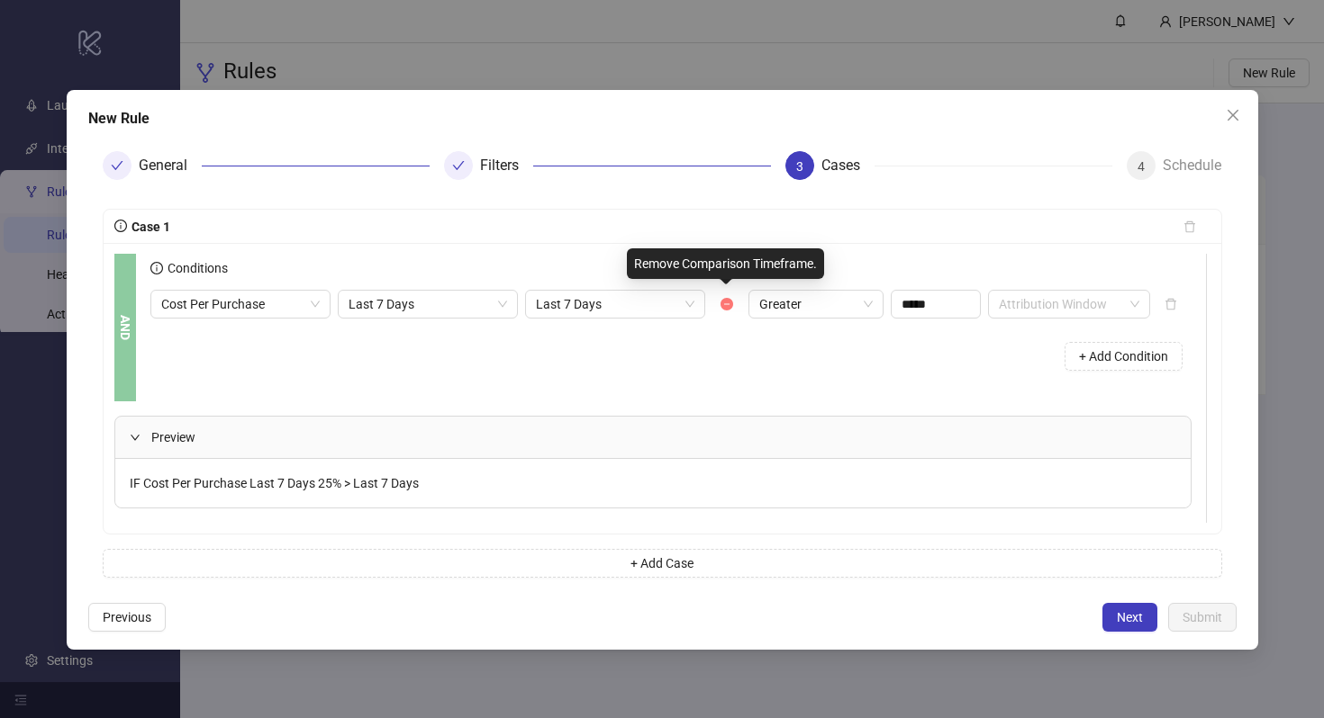
click at [726, 303] on icon "minus-circle" at bounding box center [726, 304] width 13 height 13
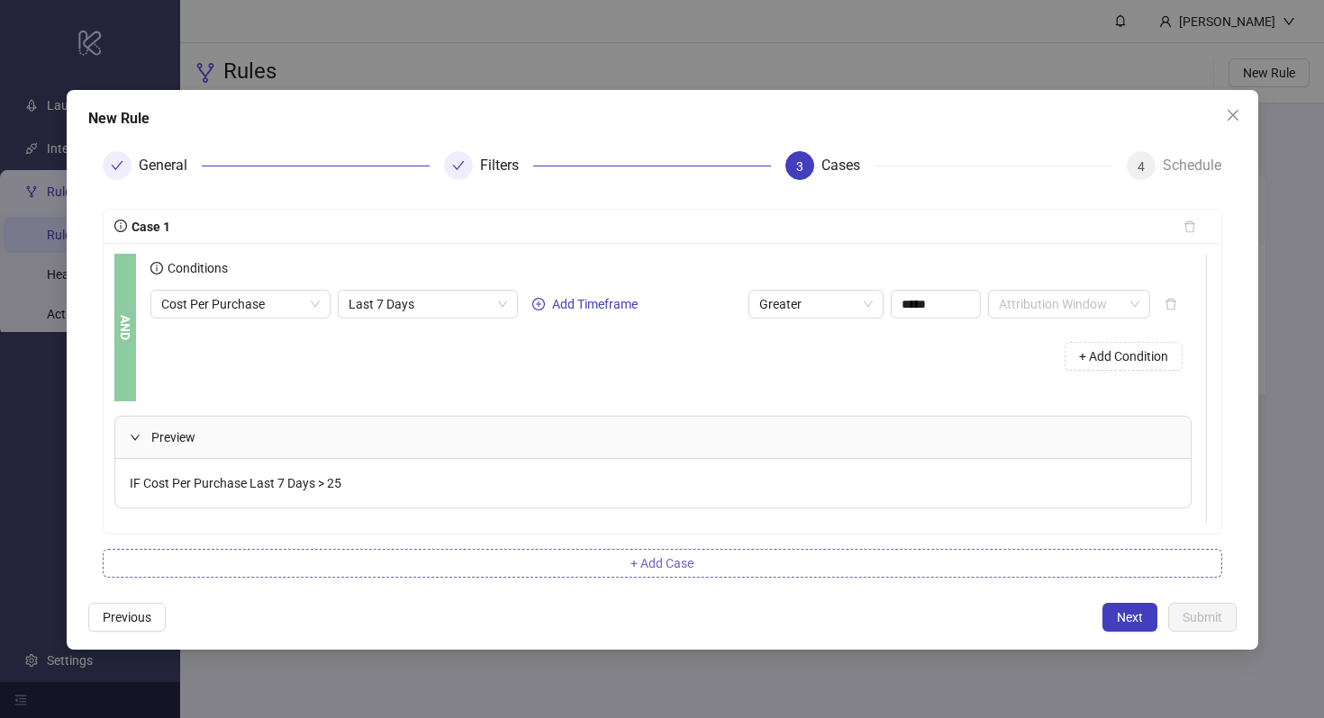
click at [673, 557] on span "+ Add Case" at bounding box center [661, 563] width 63 height 14
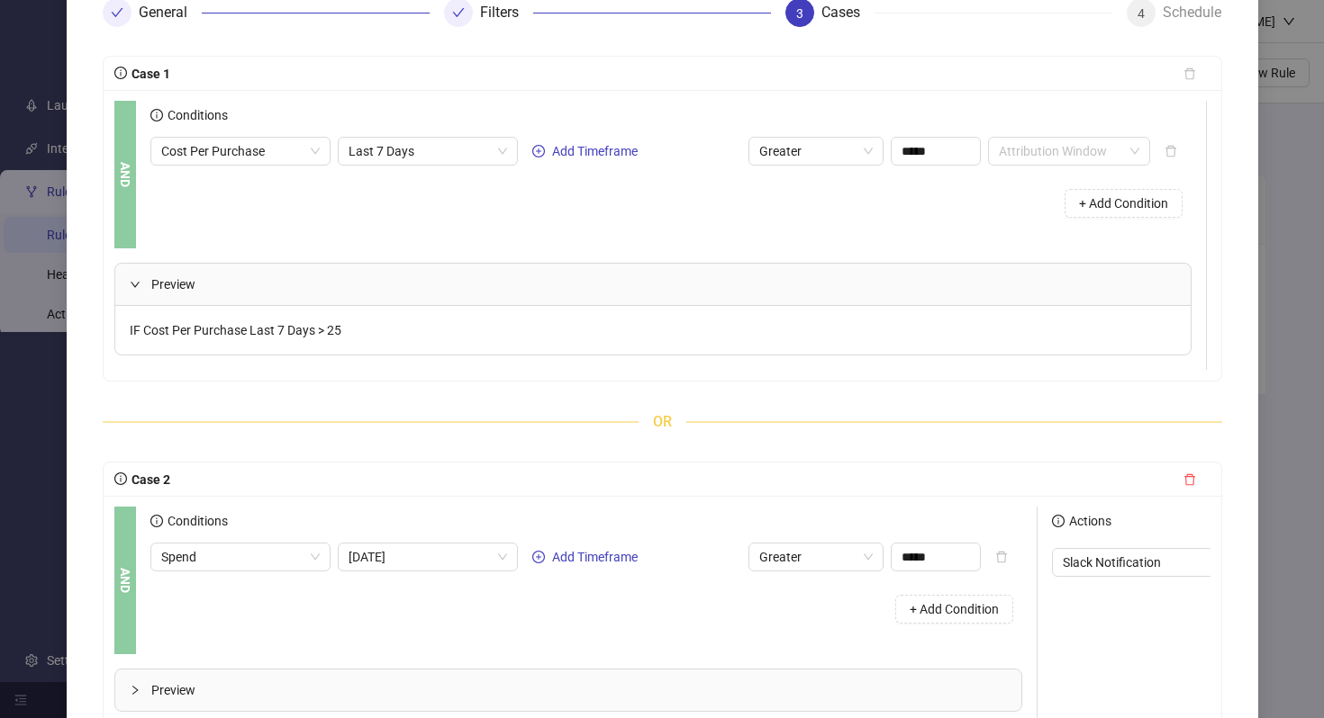
scroll to position [310, 0]
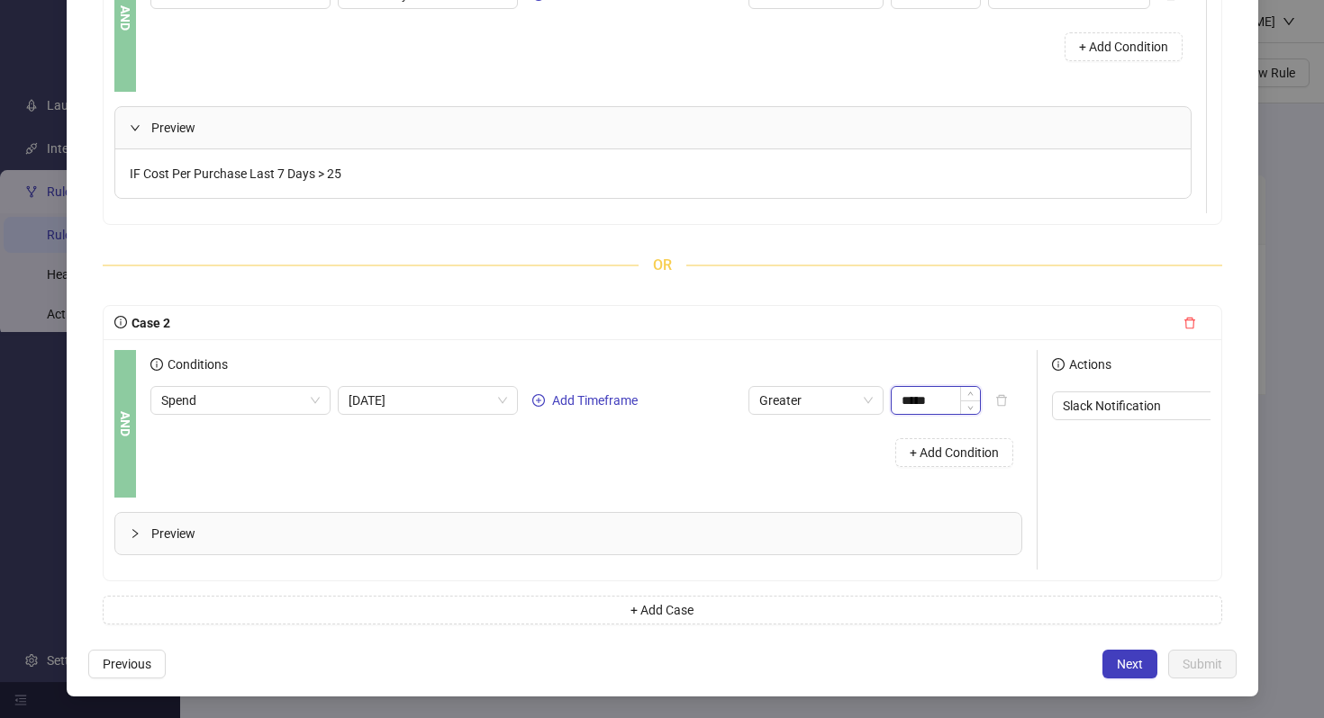
click at [946, 400] on input "*****" at bounding box center [935, 400] width 88 height 27
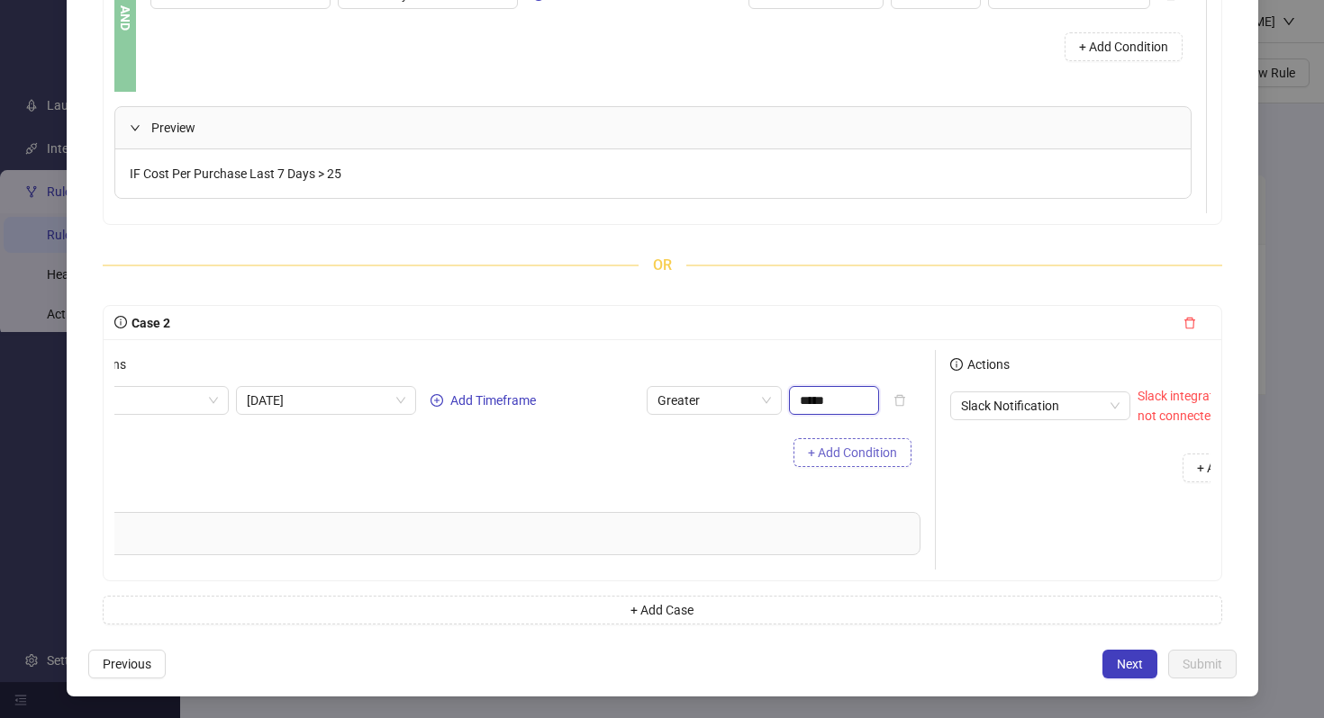
scroll to position [0, 82]
click at [778, 399] on span "Greater" at bounding box center [733, 400] width 113 height 27
click at [859, 402] on input "*****" at bounding box center [853, 400] width 88 height 27
type input "*****"
click at [887, 401] on span "Decrease Value" at bounding box center [888, 406] width 20 height 16
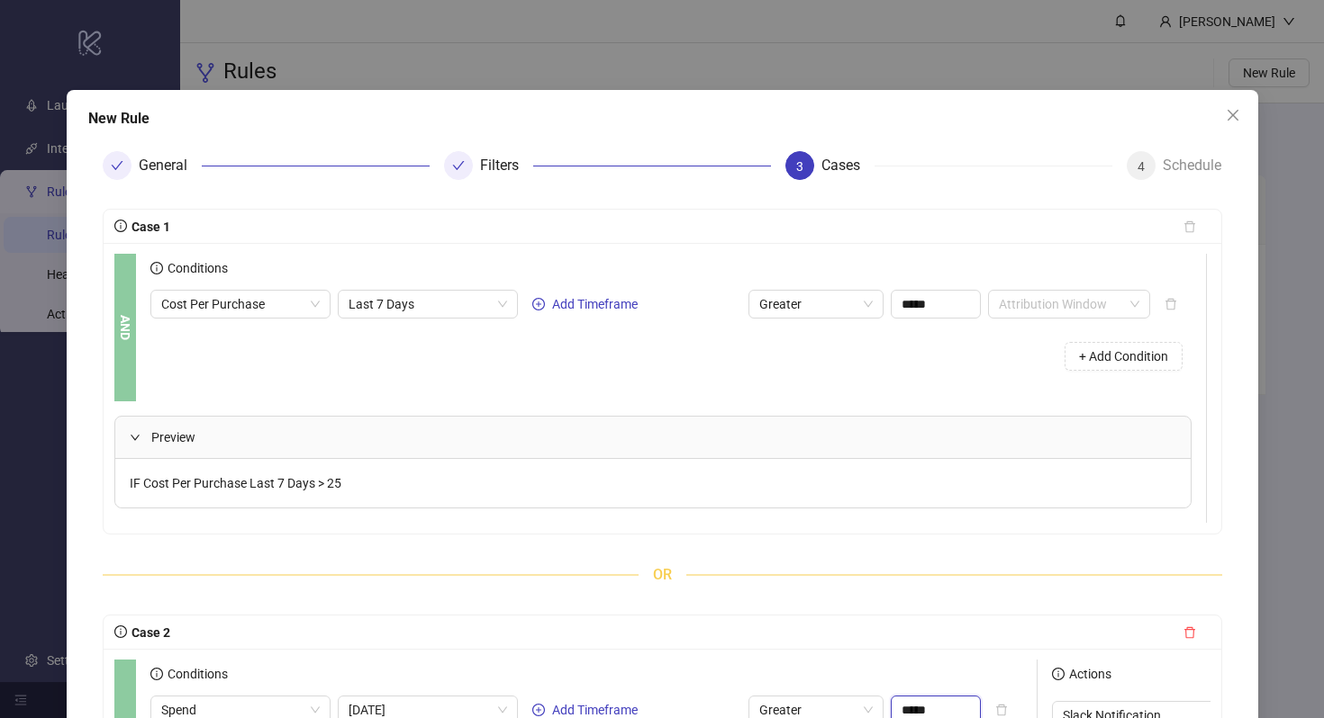
scroll to position [310, 0]
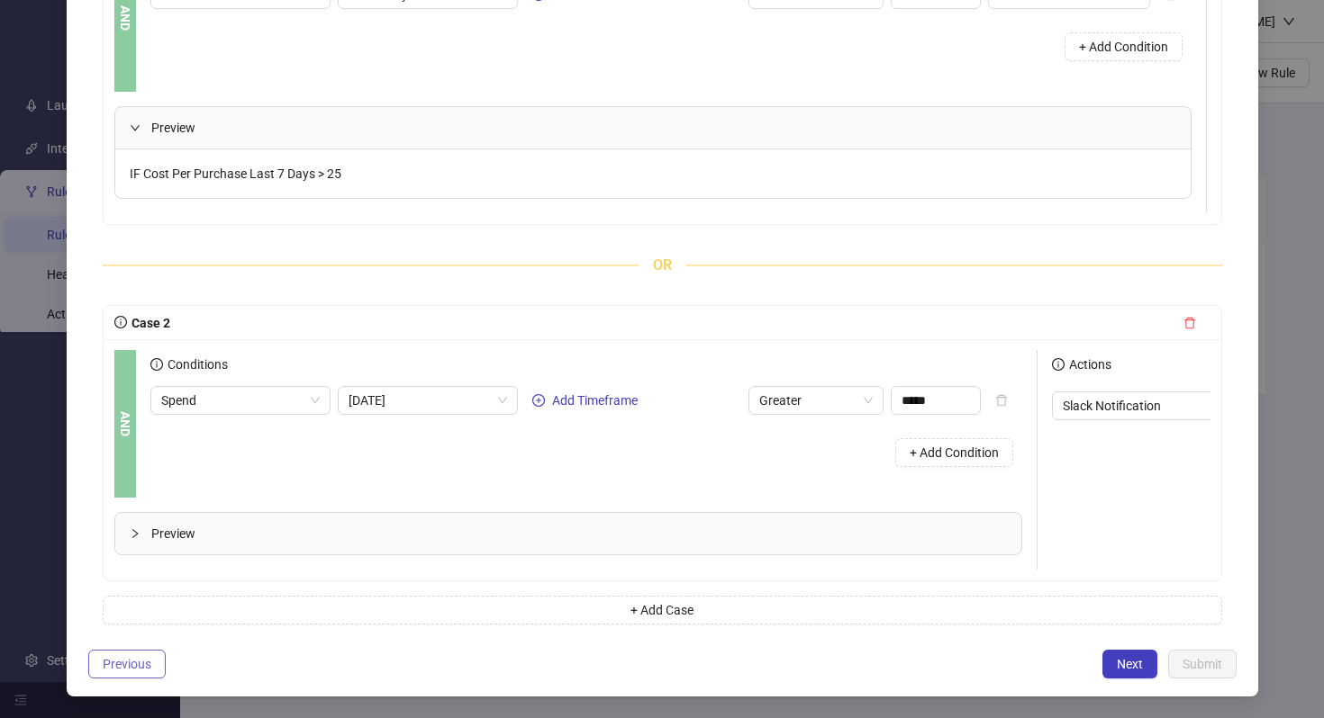
click at [112, 665] on span "Previous" at bounding box center [127, 664] width 49 height 14
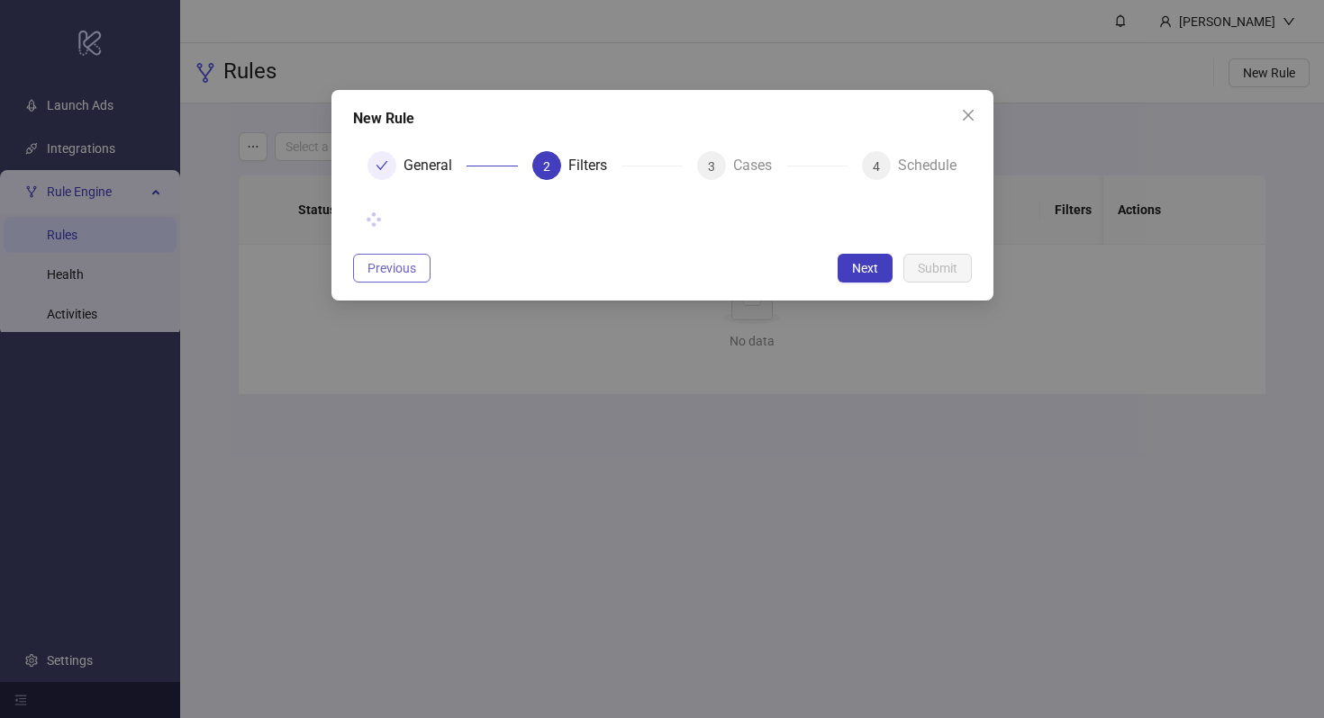
scroll to position [0, 0]
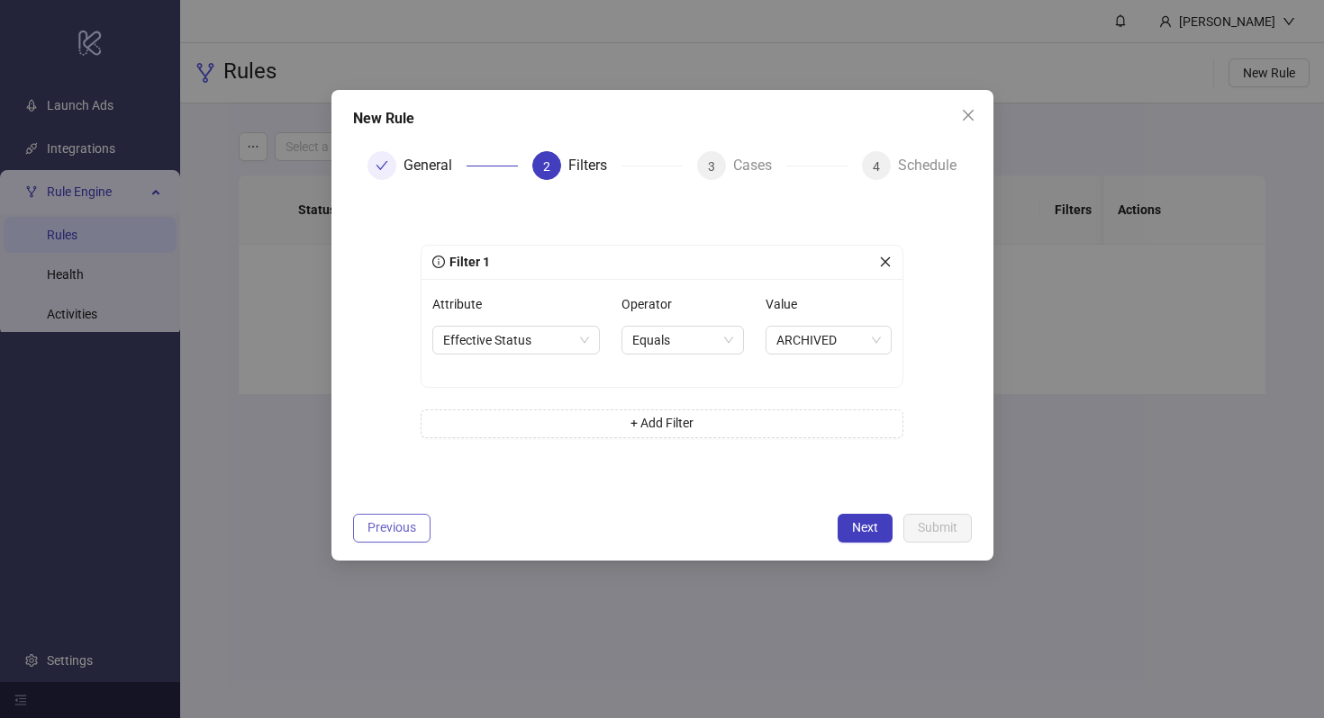
click at [401, 538] on button "Previous" at bounding box center [391, 528] width 77 height 29
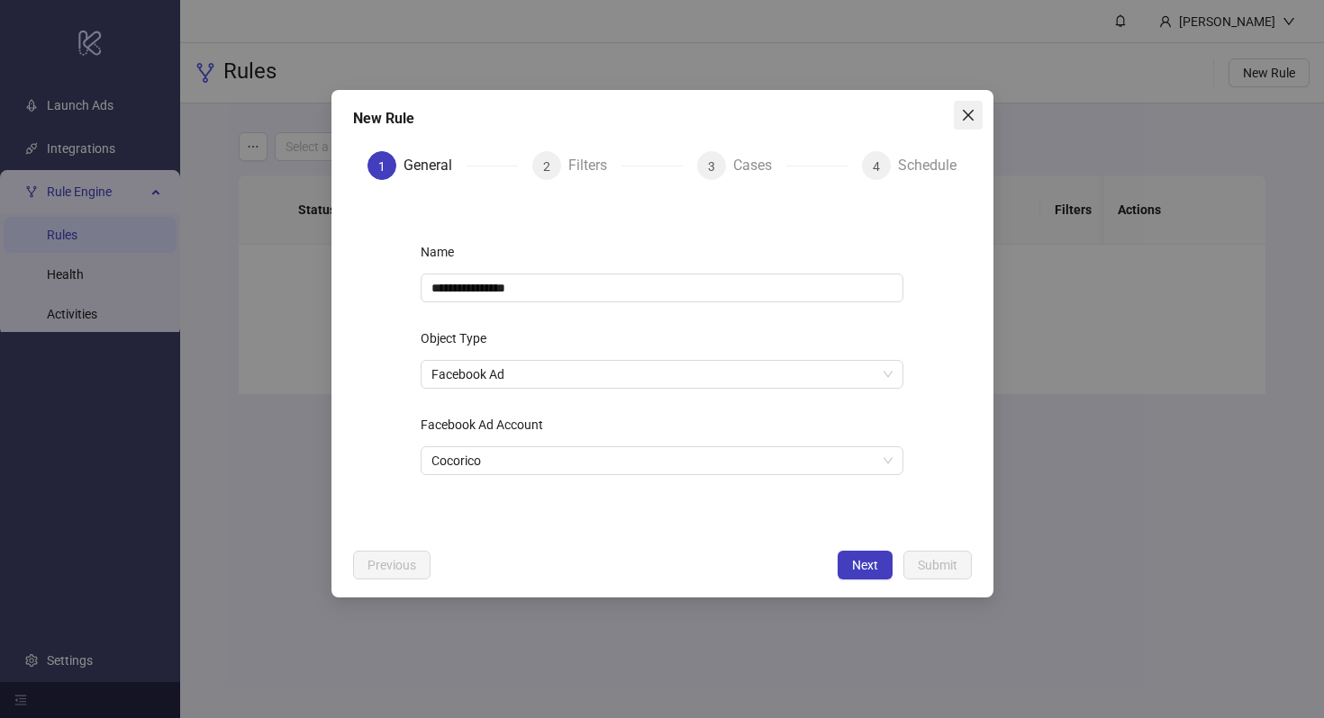
click at [960, 123] on button "Close" at bounding box center [967, 115] width 29 height 29
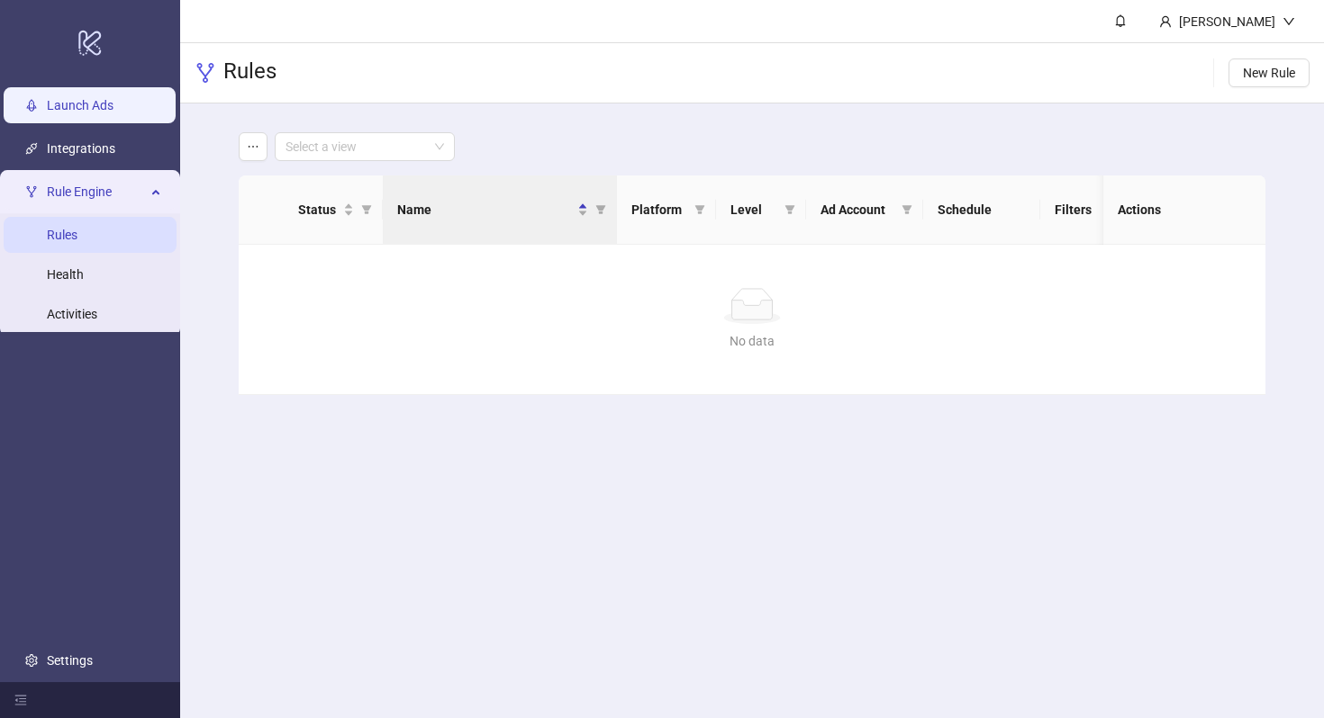
click at [113, 104] on link "Launch Ads" at bounding box center [80, 105] width 67 height 14
